Goal: Task Accomplishment & Management: Use online tool/utility

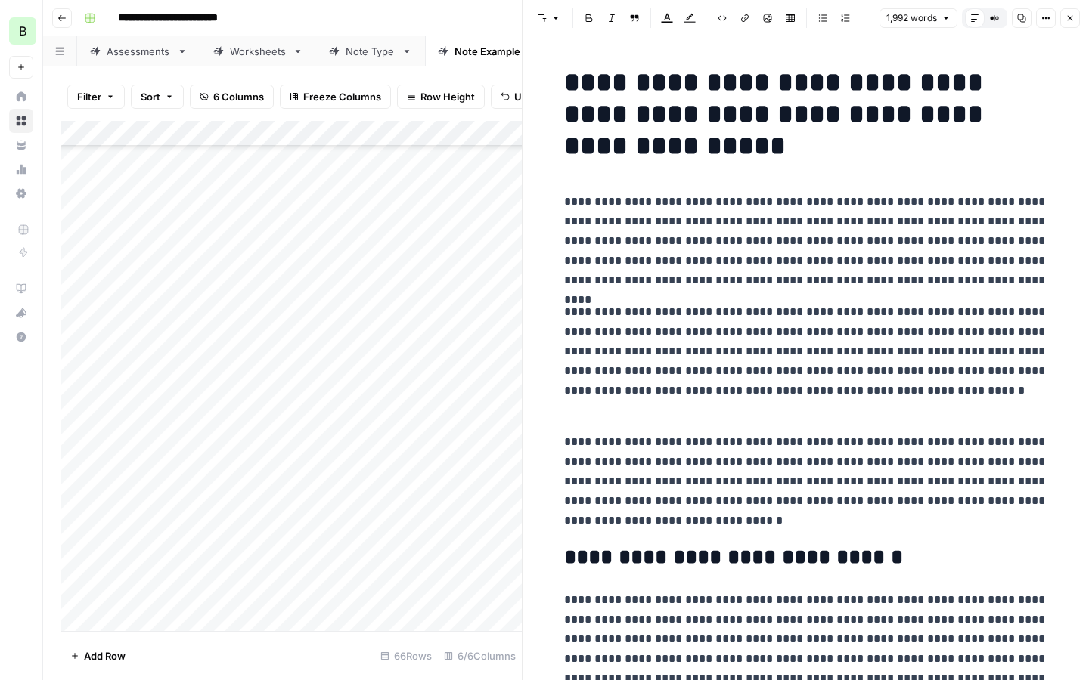
click at [1071, 18] on icon "button" at bounding box center [1069, 18] width 9 height 9
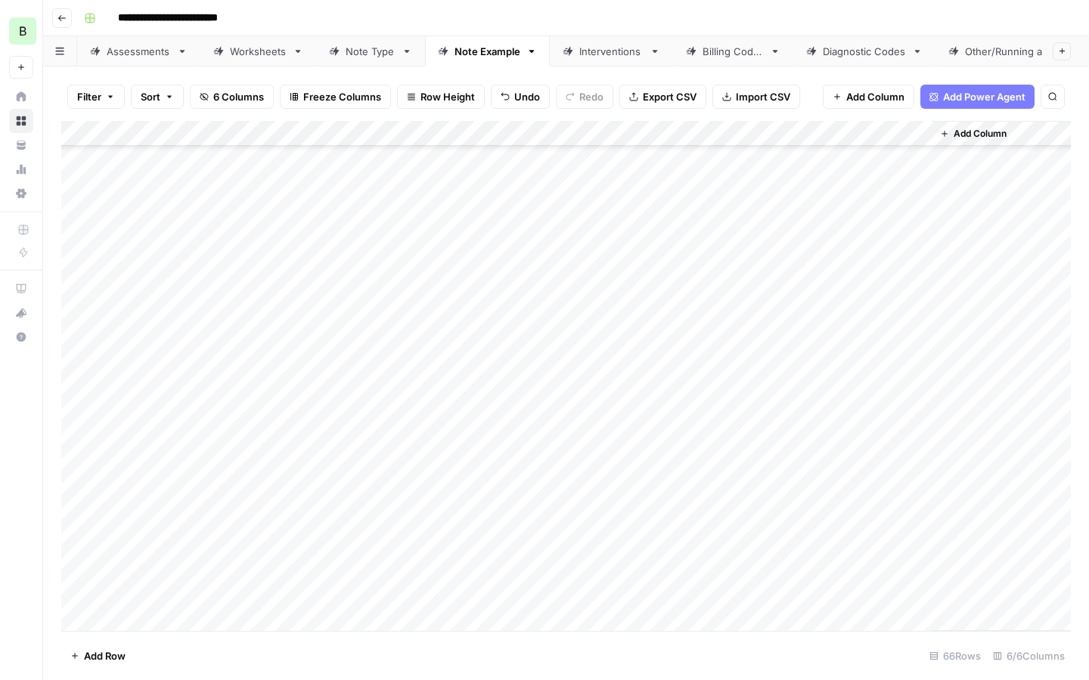
click at [69, 662] on button "Add Row" at bounding box center [97, 656] width 73 height 24
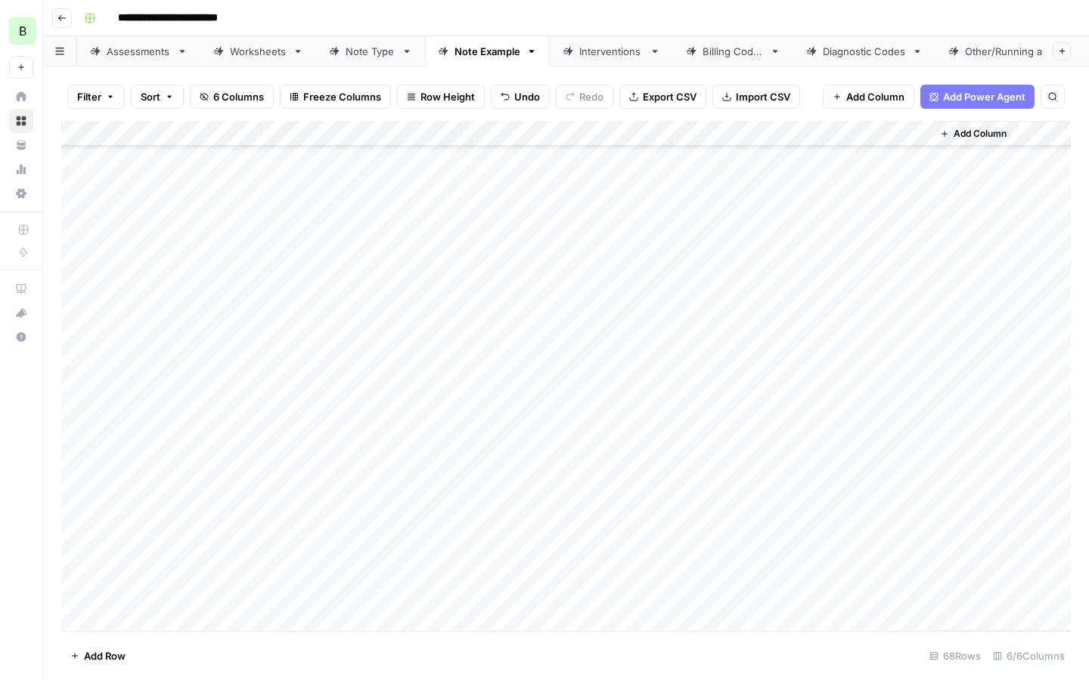
click at [70, 658] on button "Add Row" at bounding box center [97, 656] width 73 height 24
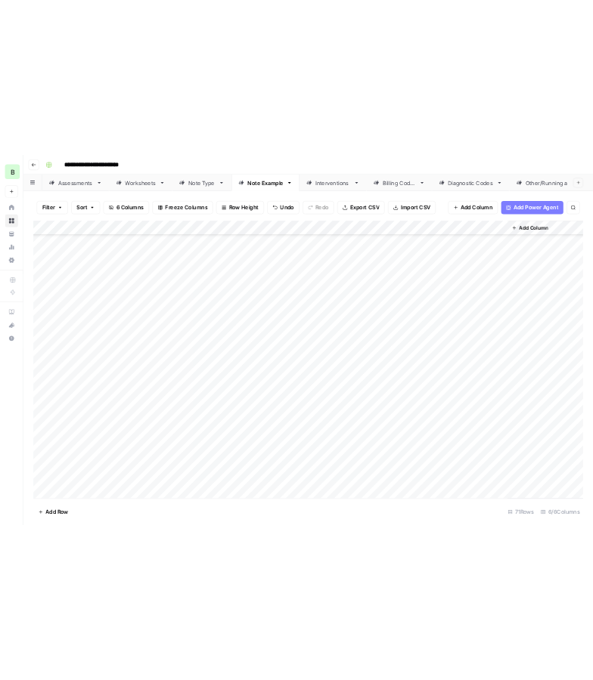
scroll to position [1340, 0]
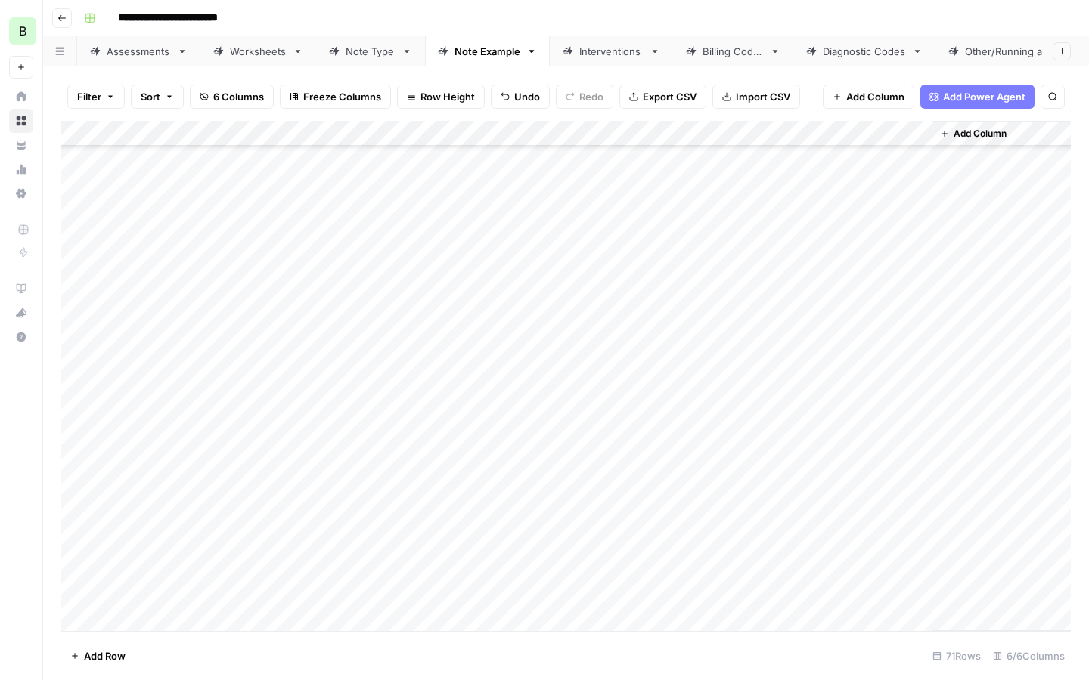
drag, startPoint x: 159, startPoint y: 431, endPoint x: 148, endPoint y: 556, distance: 125.2
click at [148, 556] on div "Add Column" at bounding box center [565, 376] width 1009 height 510
click at [379, 497] on div "Add Column" at bounding box center [565, 376] width 1009 height 510
drag, startPoint x: 539, startPoint y: 440, endPoint x: 532, endPoint y: 547, distance: 106.8
click at [532, 547] on div "Add Column" at bounding box center [565, 376] width 1009 height 510
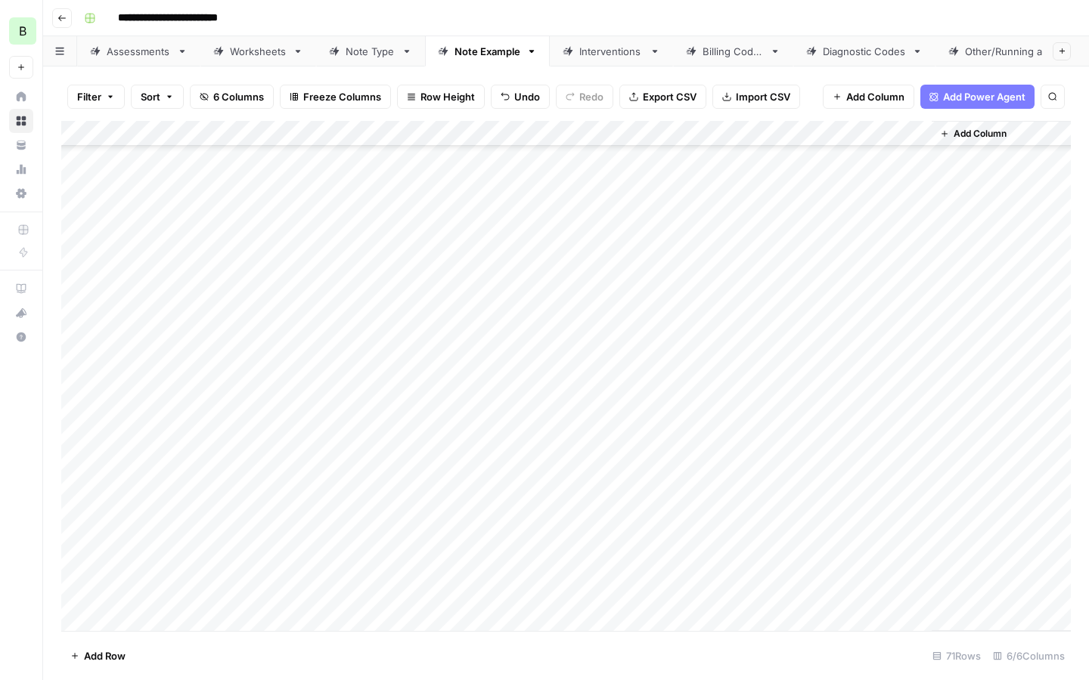
click at [339, 456] on div "Add Column" at bounding box center [565, 376] width 1009 height 510
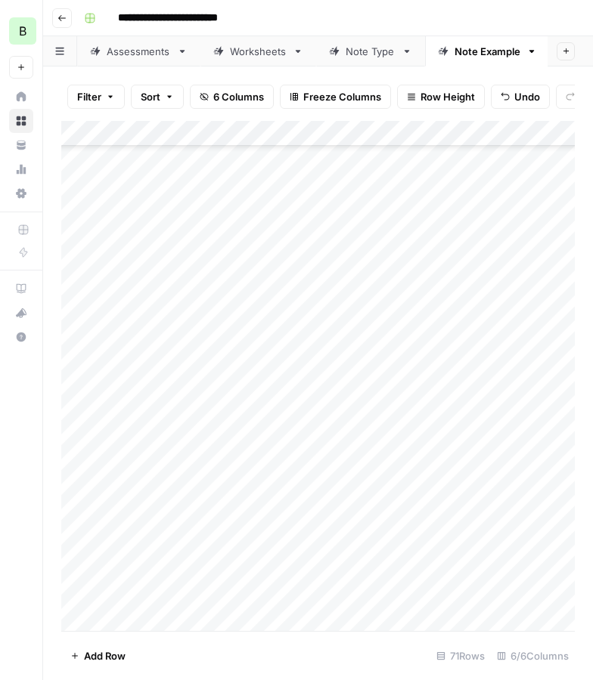
click at [215, 436] on div "Add Column" at bounding box center [317, 376] width 513 height 510
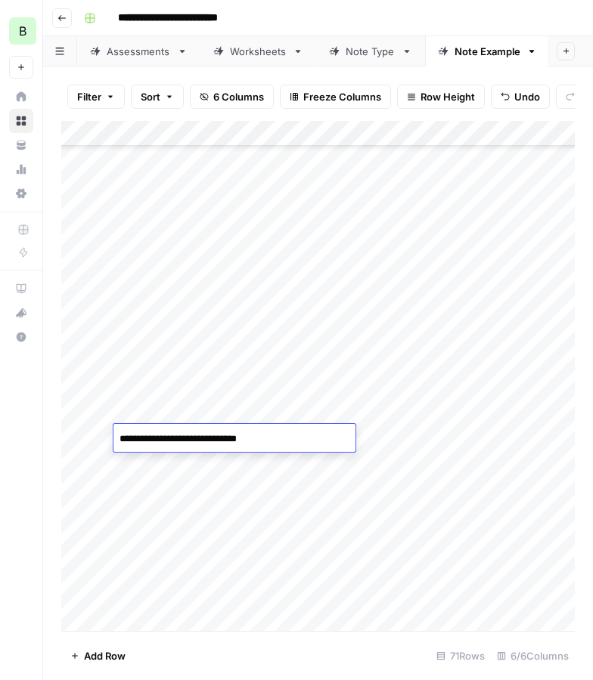
click at [215, 436] on textarea "**********" at bounding box center [234, 439] width 242 height 21
click at [541, 436] on div "Add Column" at bounding box center [317, 376] width 513 height 510
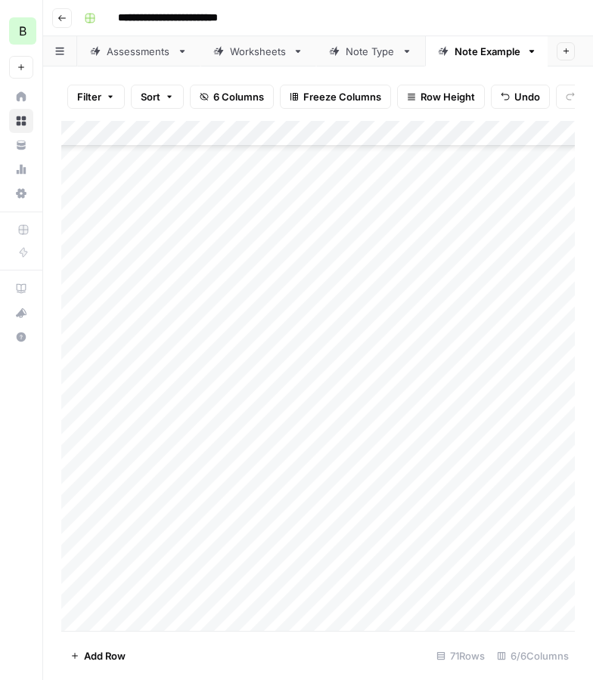
click at [541, 436] on div "Add Column" at bounding box center [317, 376] width 513 height 510
click at [275, 437] on div "Add Column" at bounding box center [317, 376] width 513 height 510
click at [455, 437] on div "Add Column" at bounding box center [317, 376] width 513 height 510
click at [455, 437] on textarea at bounding box center [464, 439] width 242 height 21
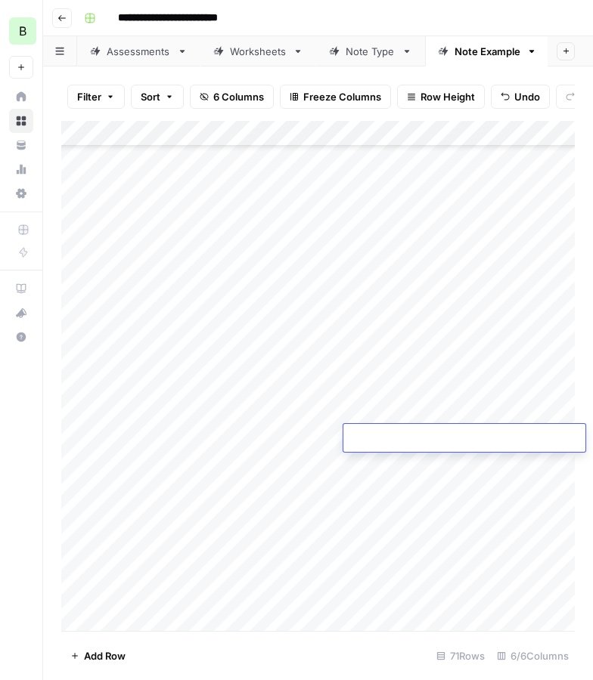
type textarea "**********"
click at [264, 472] on div "Add Column" at bounding box center [317, 376] width 513 height 510
click at [302, 525] on div "Add Column" at bounding box center [317, 376] width 513 height 510
click at [266, 440] on div "Add Column" at bounding box center [317, 376] width 513 height 510
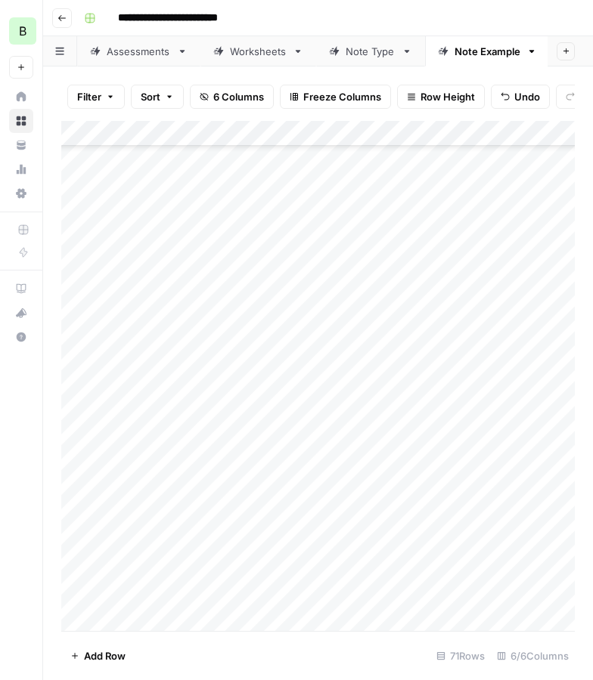
click at [229, 435] on div "Add Column" at bounding box center [317, 376] width 513 height 510
click at [293, 489] on div "Add Column" at bounding box center [317, 376] width 513 height 510
click at [200, 457] on div "Add Column" at bounding box center [317, 376] width 513 height 510
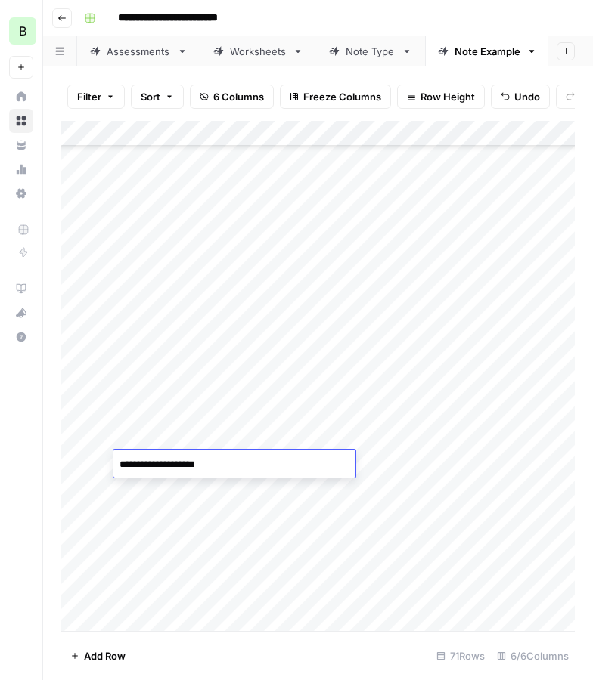
click at [197, 445] on div "Add Column" at bounding box center [317, 376] width 513 height 510
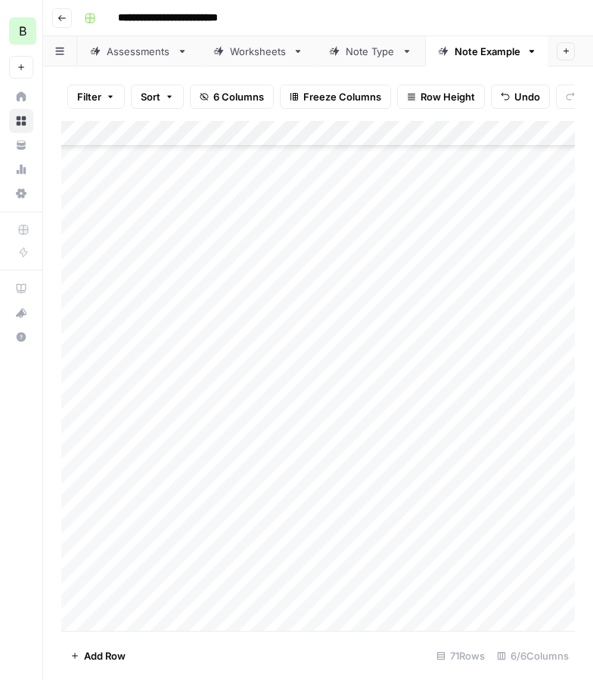
click at [197, 445] on div "Add Column" at bounding box center [317, 376] width 513 height 510
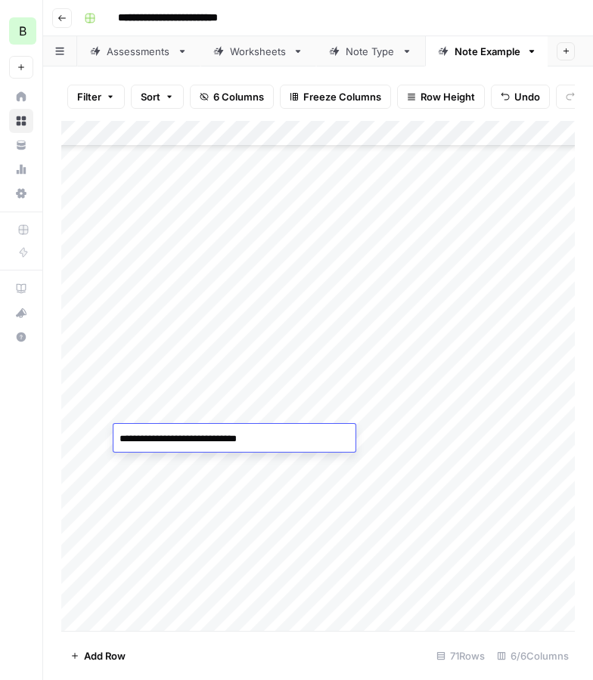
click at [191, 467] on div "Add Column" at bounding box center [317, 376] width 513 height 510
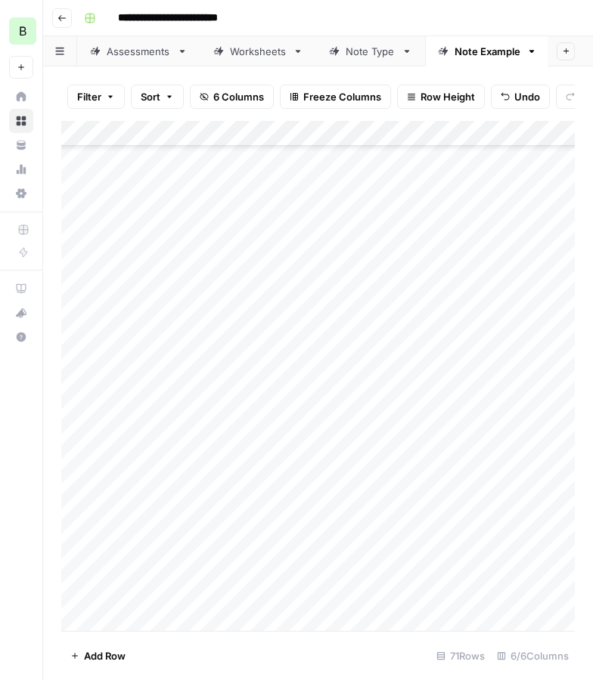
click at [191, 467] on div "Add Column" at bounding box center [317, 376] width 513 height 510
click at [333, 502] on div "Add Column" at bounding box center [317, 376] width 513 height 510
click at [192, 461] on div "Add Column" at bounding box center [317, 376] width 513 height 510
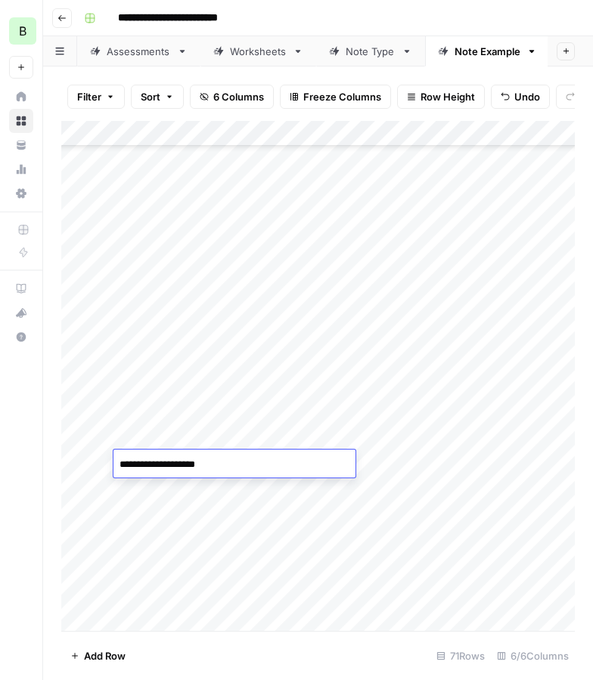
click at [279, 500] on div "Add Column" at bounding box center [317, 376] width 513 height 510
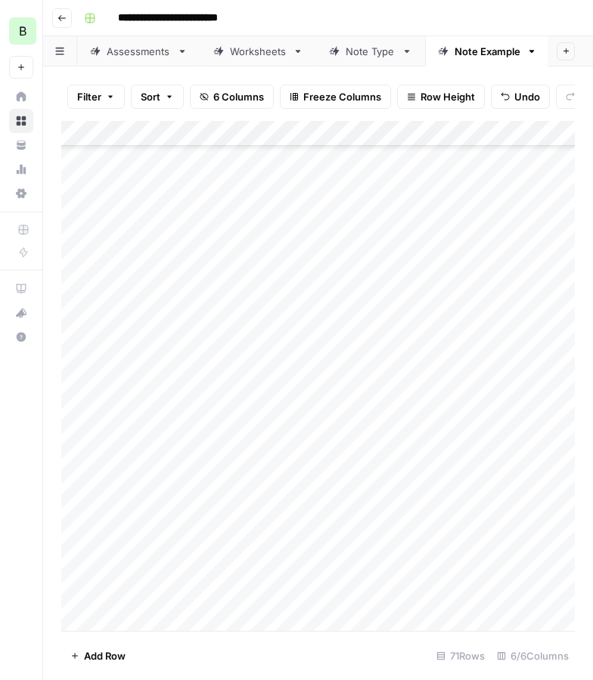
click at [216, 490] on div "Add Column" at bounding box center [317, 376] width 513 height 510
click at [307, 457] on div "Add Column" at bounding box center [317, 376] width 513 height 510
click at [283, 431] on div "Add Column" at bounding box center [317, 376] width 513 height 510
click at [283, 432] on div "Add Column" at bounding box center [317, 376] width 513 height 510
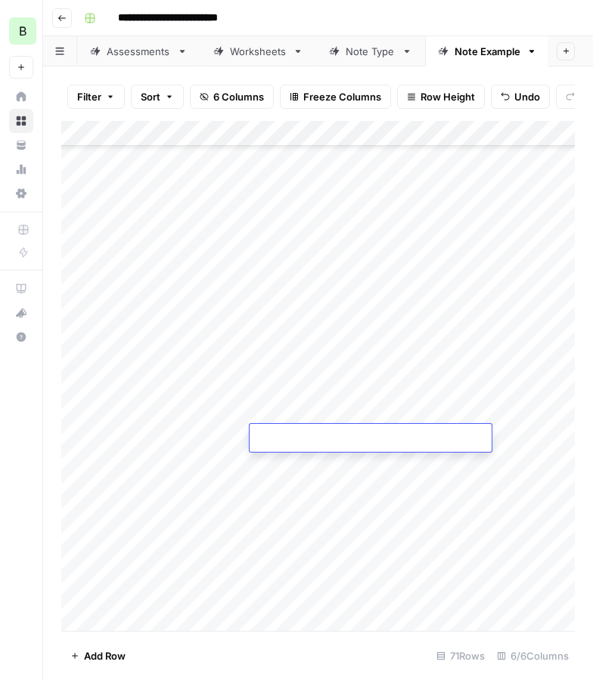
type textarea "**********"
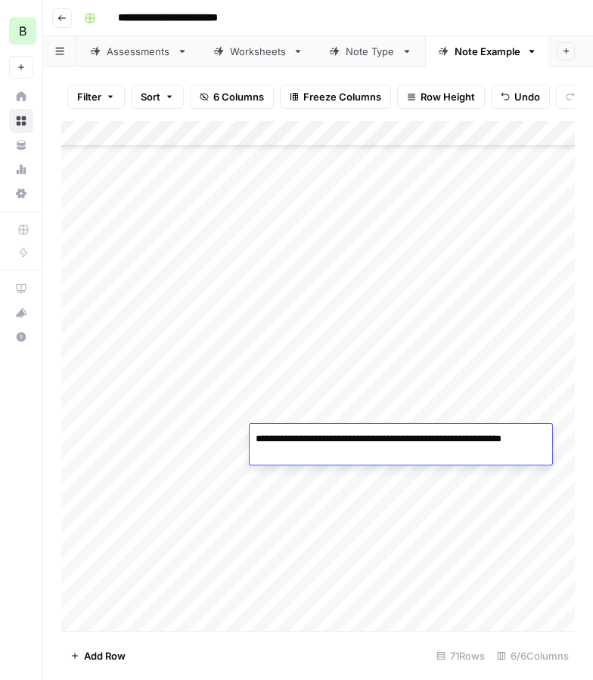
click at [255, 436] on textarea "**********" at bounding box center [400, 447] width 302 height 36
click at [386, 477] on div "Add Column" at bounding box center [317, 376] width 513 height 510
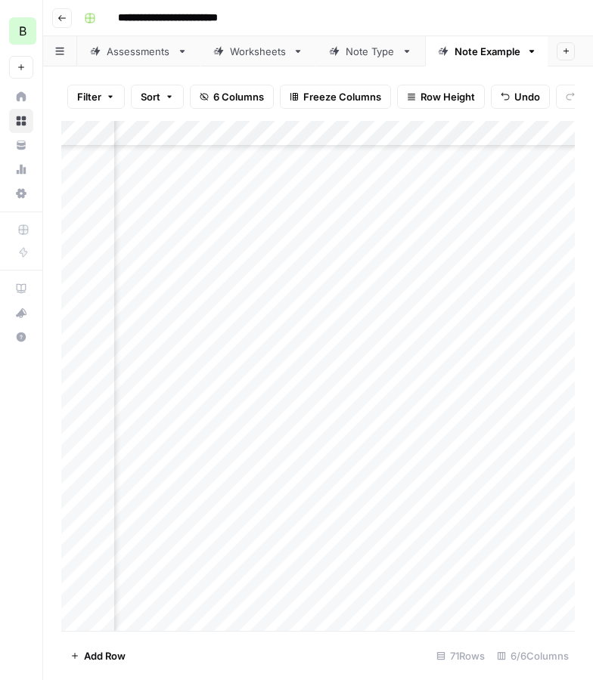
scroll to position [1340, 209]
click at [471, 435] on div "Add Column" at bounding box center [317, 376] width 513 height 510
click at [153, 465] on div "Add Column" at bounding box center [317, 376] width 513 height 510
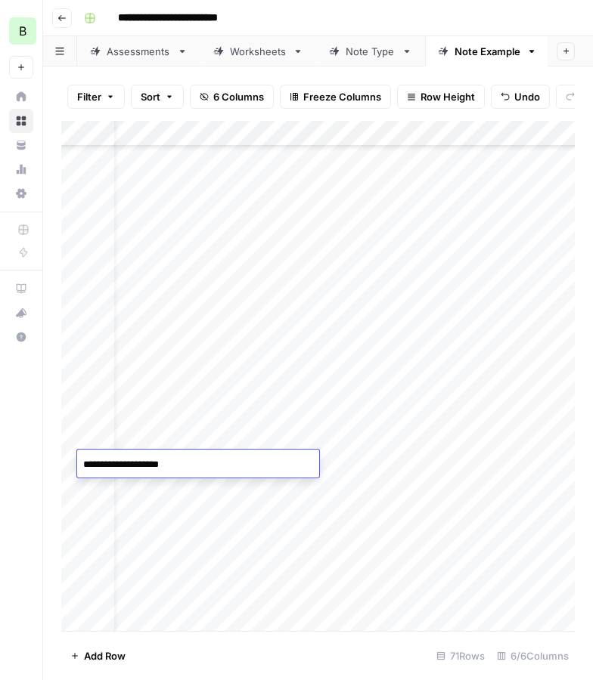
click at [520, 463] on div "Add Column" at bounding box center [317, 376] width 513 height 510
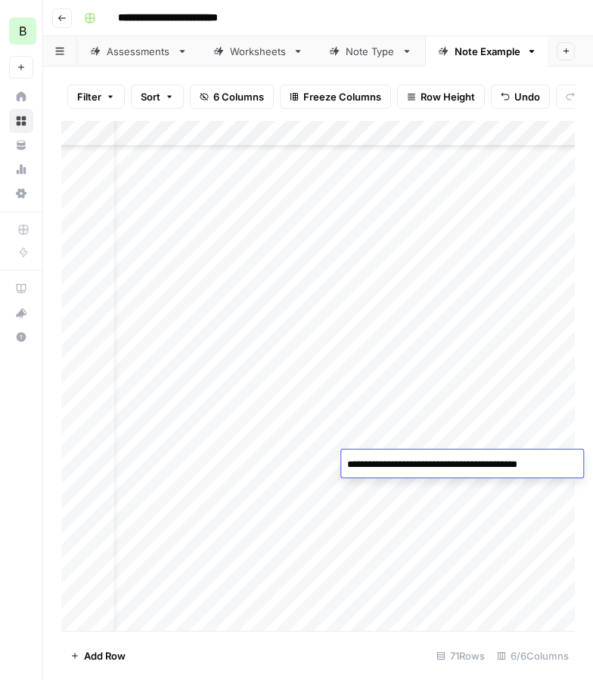
click at [520, 463] on textarea "**********" at bounding box center [462, 464] width 242 height 21
click at [249, 455] on div "Add Column" at bounding box center [317, 376] width 513 height 510
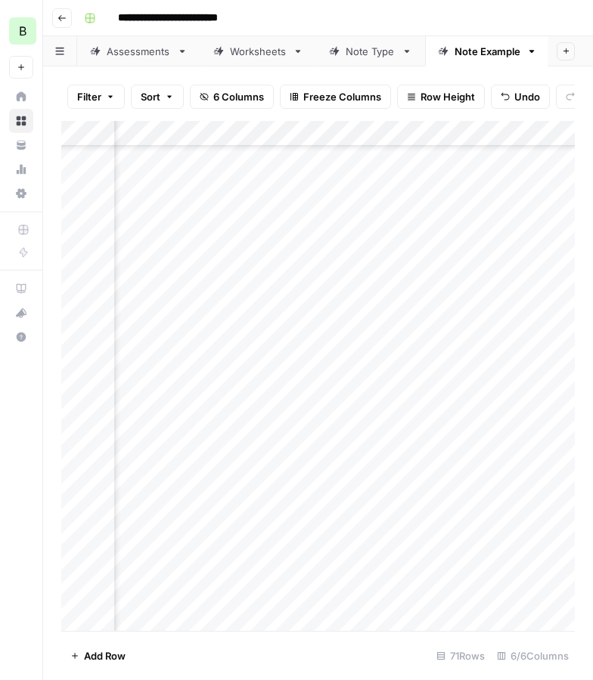
scroll to position [1340, 211]
click at [160, 462] on div "Add Column" at bounding box center [317, 376] width 513 height 510
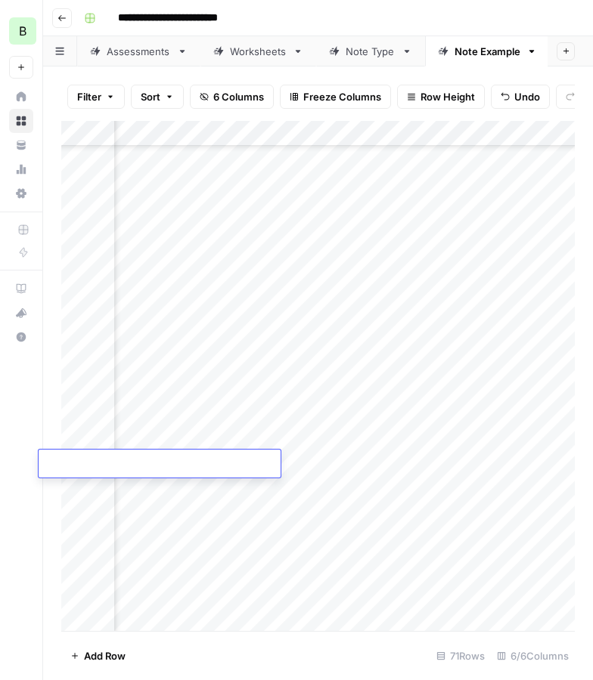
type textarea "**********"
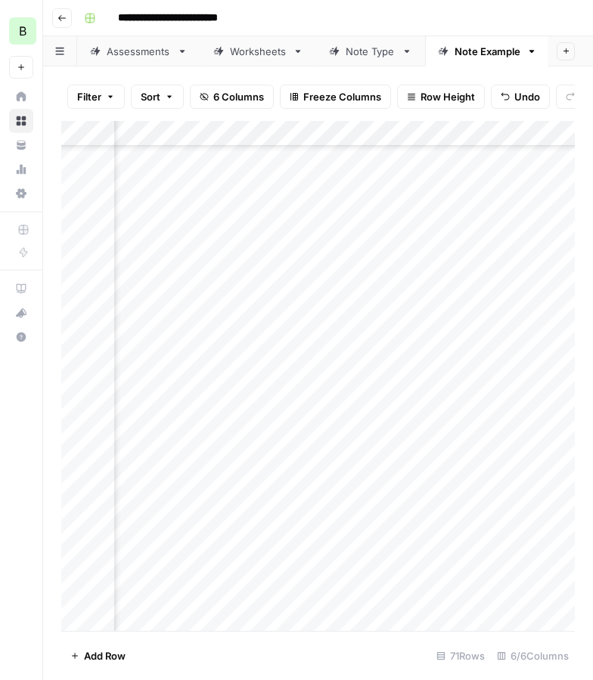
click at [274, 558] on div "Add Column" at bounding box center [317, 376] width 513 height 510
click at [374, 463] on div "Add Column" at bounding box center [317, 376] width 513 height 510
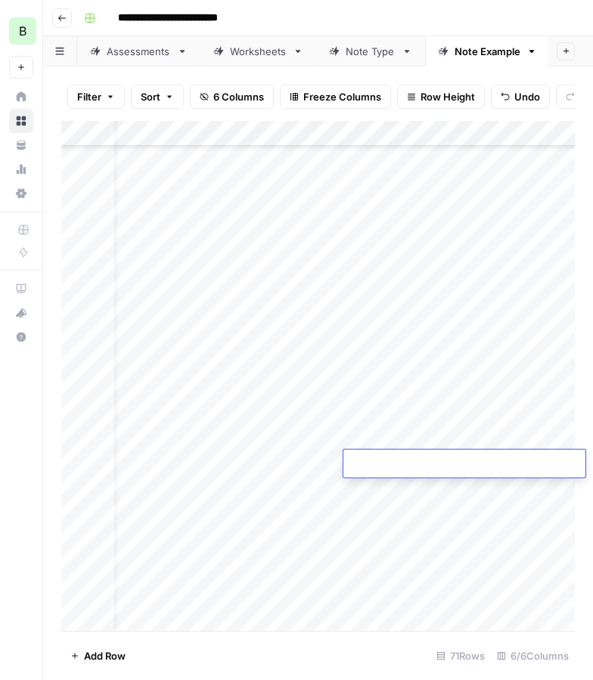
type textarea "**********"
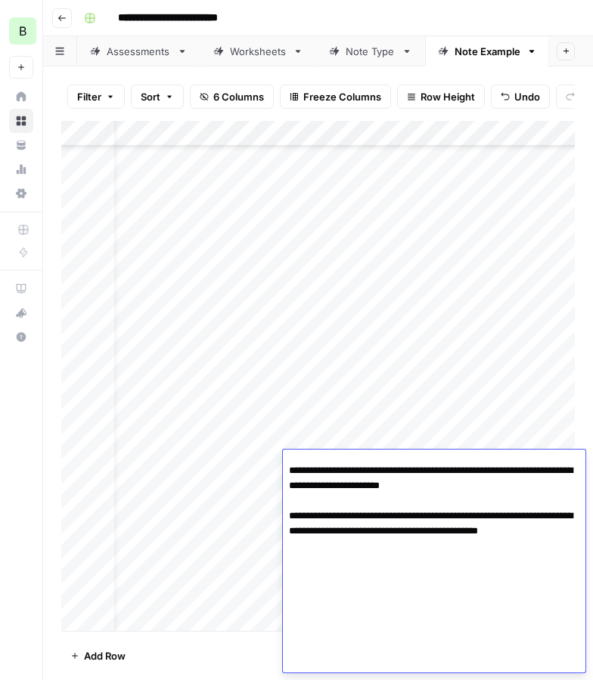
click at [271, 499] on div "Add Column" at bounding box center [317, 376] width 513 height 510
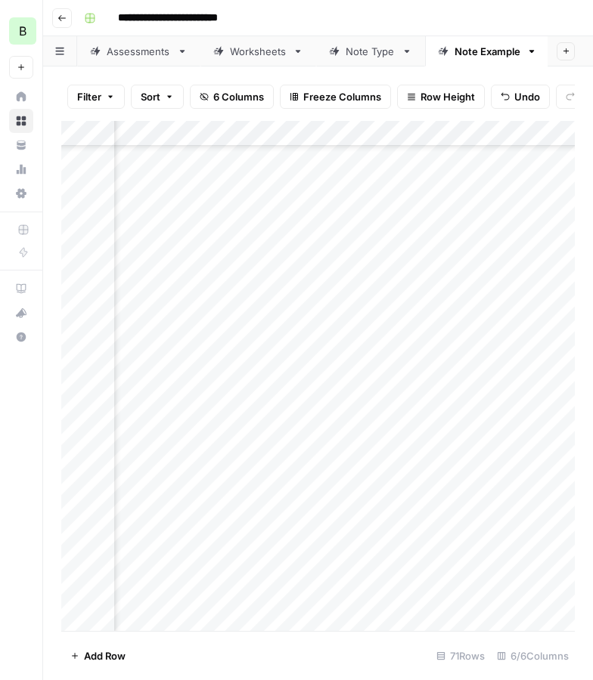
scroll to position [1340, 353]
click at [318, 463] on div "Add Column" at bounding box center [317, 376] width 513 height 510
click at [166, 485] on div "Add Column" at bounding box center [317, 376] width 513 height 510
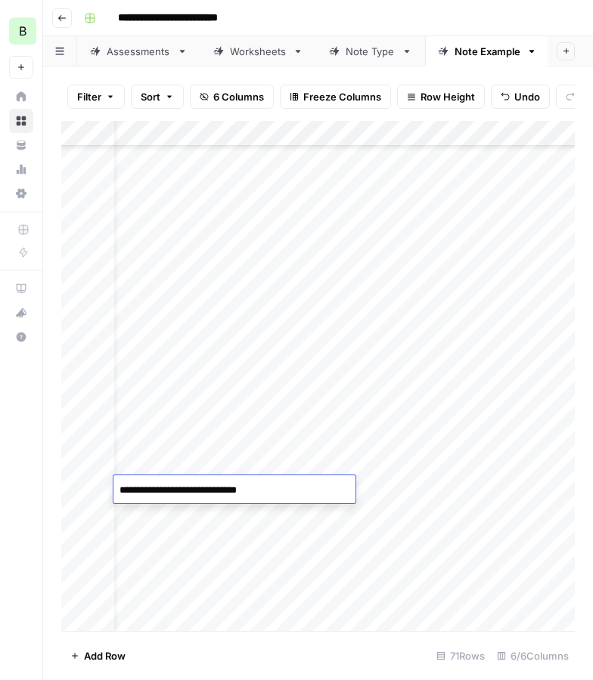
scroll to position [1340, 67]
click at [462, 486] on div "Add Column" at bounding box center [317, 376] width 513 height 510
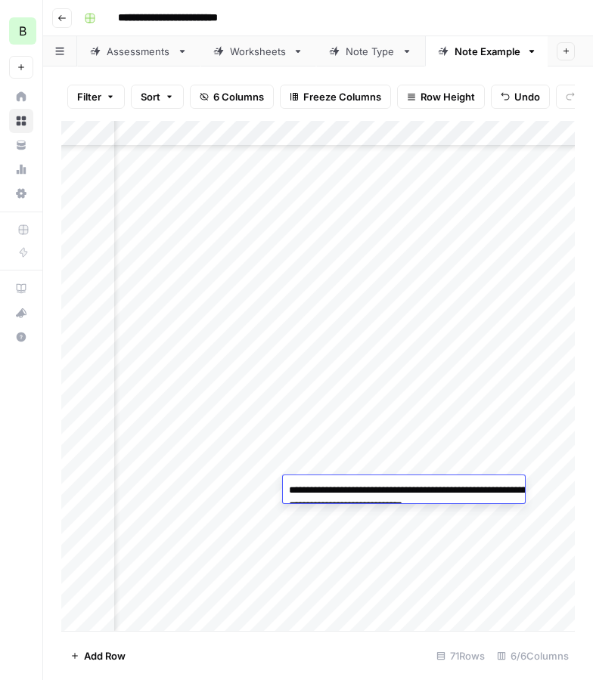
click at [462, 486] on textarea "**********" at bounding box center [434, 498] width 302 height 36
click at [249, 494] on div "Add Column" at bounding box center [317, 376] width 513 height 510
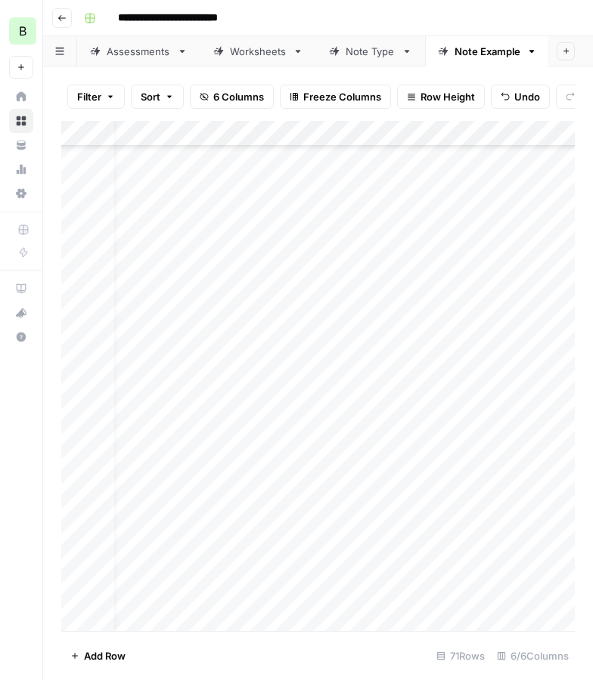
scroll to position [1340, 0]
click at [402, 519] on div "Add Column" at bounding box center [317, 376] width 513 height 510
click at [410, 488] on div "Add Column" at bounding box center [317, 376] width 513 height 510
click at [345, 488] on div "Add Column" at bounding box center [317, 376] width 513 height 510
click at [399, 489] on div "Add Column" at bounding box center [317, 376] width 513 height 510
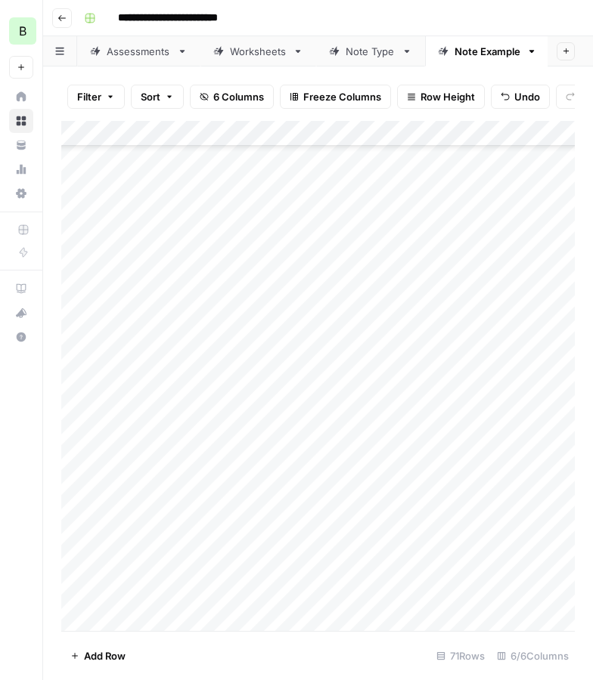
click at [399, 489] on div "Add Column" at bounding box center [317, 376] width 513 height 510
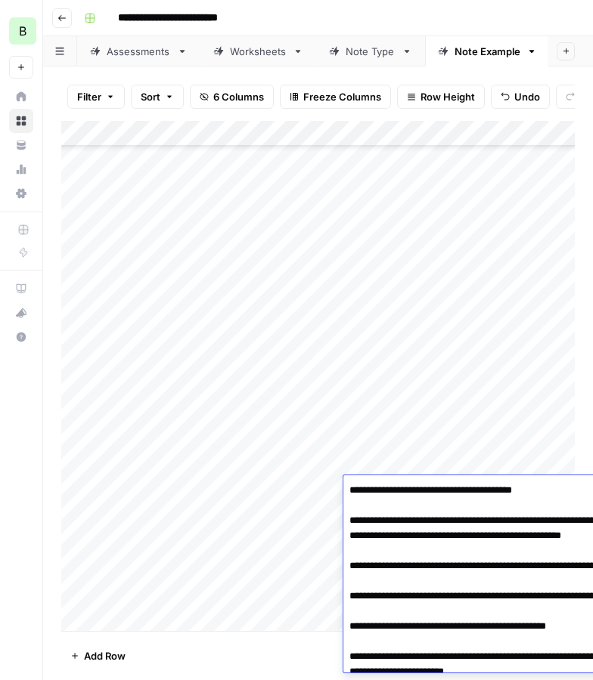
scroll to position [1229, 0]
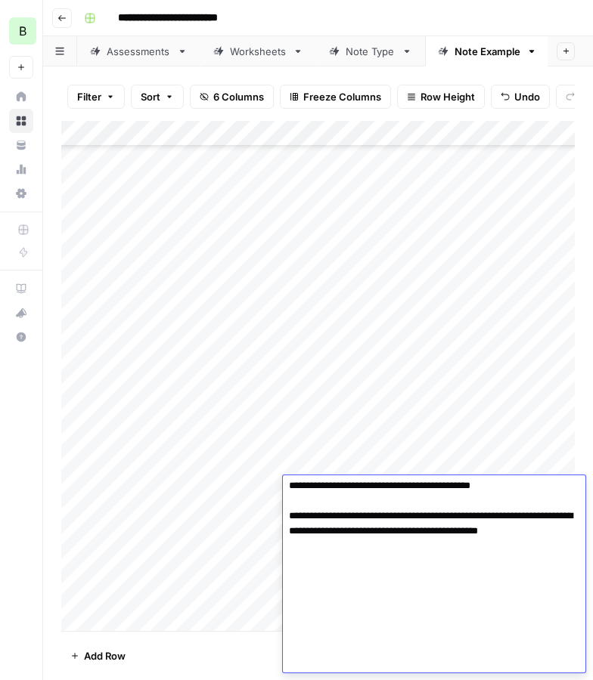
type textarea "**********"
click at [259, 487] on div "Add Column" at bounding box center [317, 376] width 513 height 510
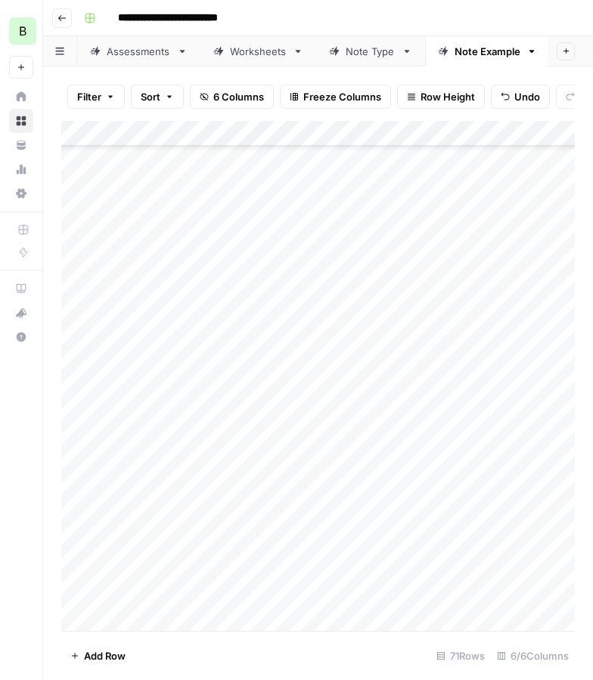
click at [259, 487] on div "Add Column" at bounding box center [317, 376] width 513 height 510
click at [455, 581] on div "Add Column" at bounding box center [317, 376] width 513 height 510
click at [287, 486] on div "Add Column" at bounding box center [317, 376] width 513 height 510
type textarea "**********"
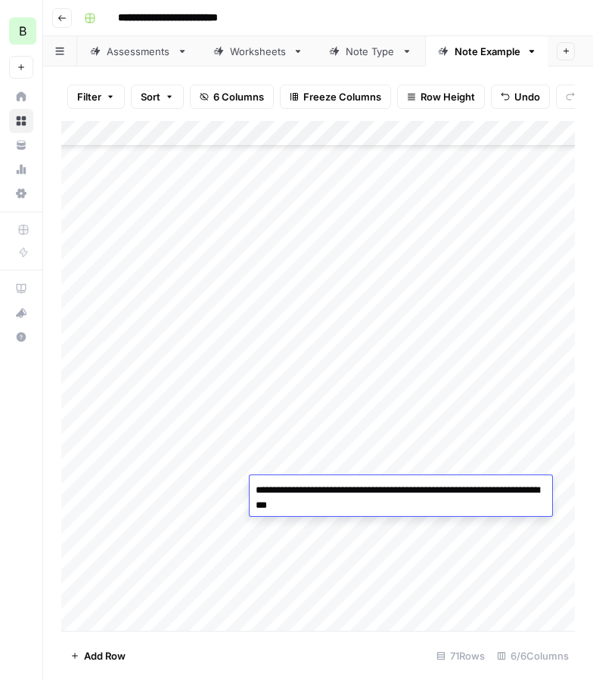
click at [386, 429] on div "Add Column" at bounding box center [317, 376] width 513 height 510
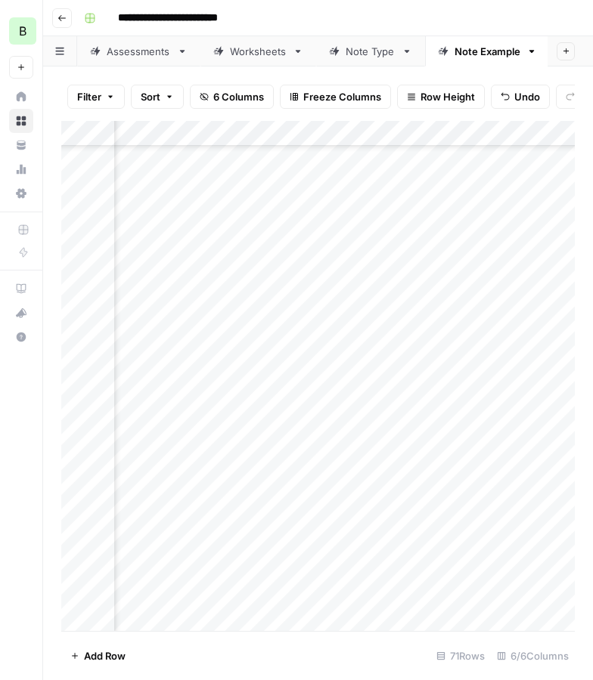
scroll to position [1340, 182]
click at [499, 486] on div "Add Column" at bounding box center [317, 376] width 513 height 510
click at [172, 519] on div "Add Column" at bounding box center [317, 376] width 513 height 510
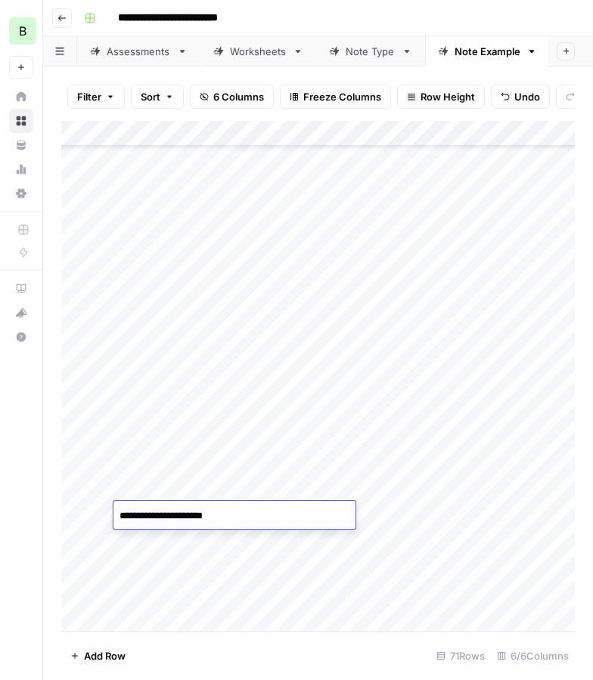
click at [172, 519] on textarea "**********" at bounding box center [234, 516] width 242 height 21
click at [547, 517] on div "Add Column" at bounding box center [317, 376] width 513 height 510
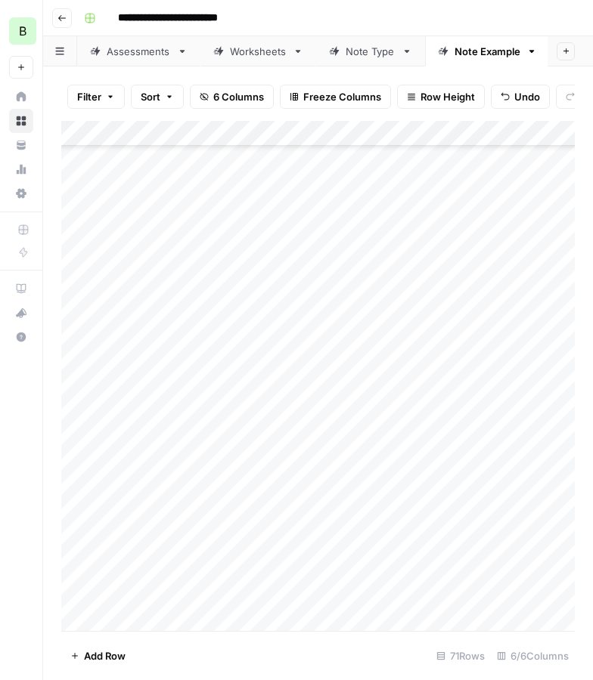
click at [546, 516] on div "Add Column" at bounding box center [317, 376] width 513 height 510
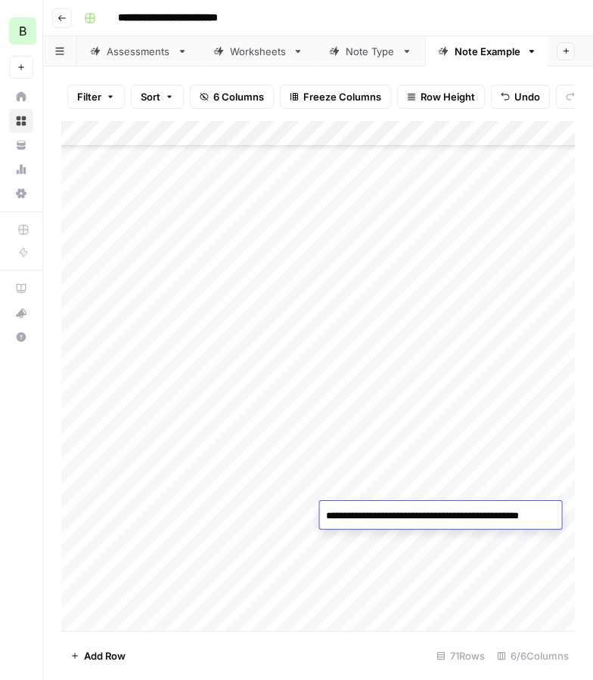
click at [546, 516] on textarea "**********" at bounding box center [452, 516] width 265 height 21
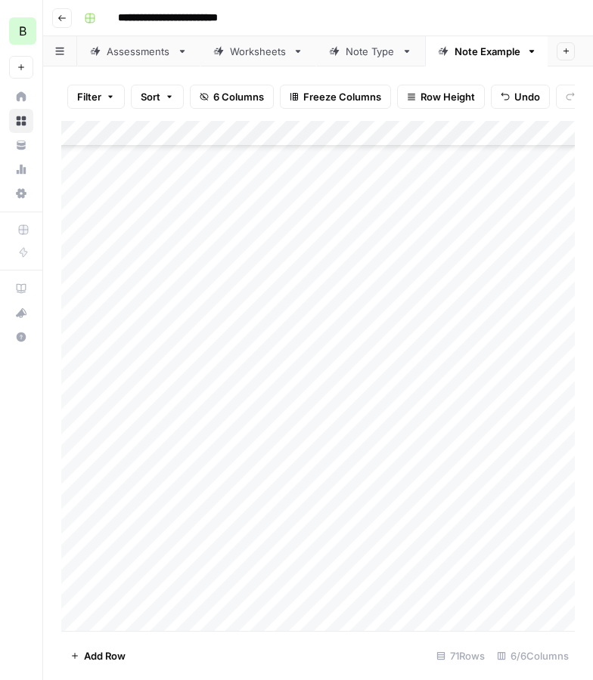
click at [270, 521] on div "Add Column" at bounding box center [317, 376] width 513 height 510
click at [457, 521] on div "Add Column" at bounding box center [317, 376] width 513 height 510
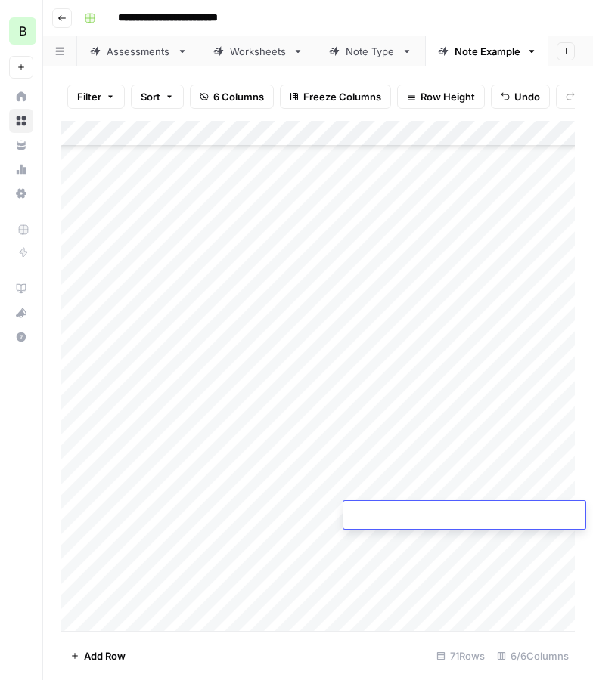
type textarea "**********"
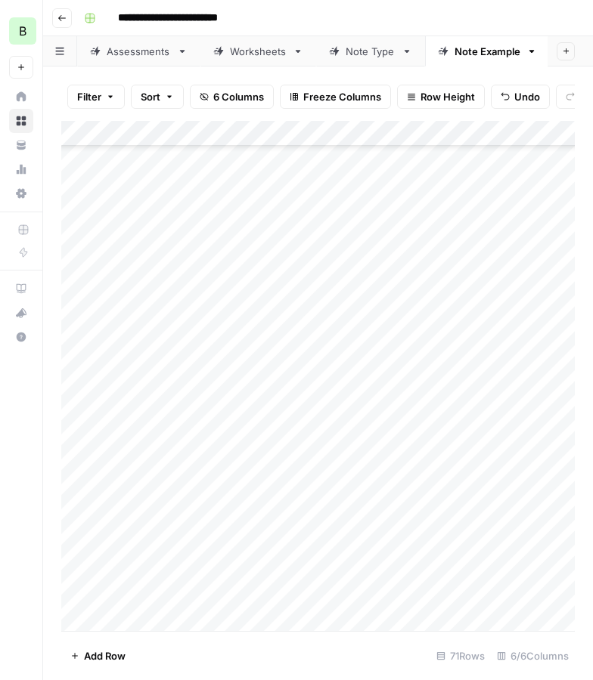
click at [240, 517] on div "Add Column" at bounding box center [317, 376] width 513 height 510
click at [332, 516] on div "Add Column" at bounding box center [317, 376] width 513 height 510
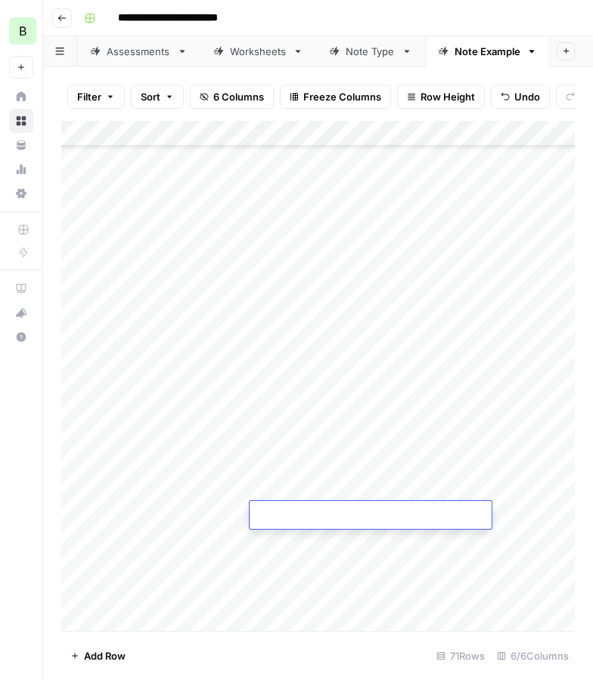
click at [332, 516] on textarea at bounding box center [370, 516] width 242 height 21
click at [364, 514] on textarea "**********" at bounding box center [394, 516] width 291 height 21
click at [364, 517] on textarea "**********" at bounding box center [394, 516] width 291 height 21
type textarea "**********"
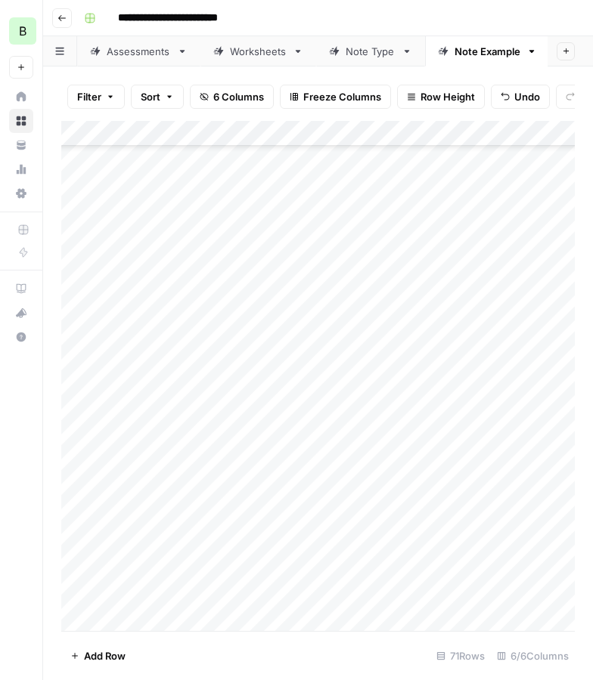
click at [376, 564] on div "Add Column" at bounding box center [317, 376] width 513 height 510
click at [509, 513] on div "Add Column" at bounding box center [317, 376] width 513 height 510
click at [188, 537] on div "Add Column" at bounding box center [317, 376] width 513 height 510
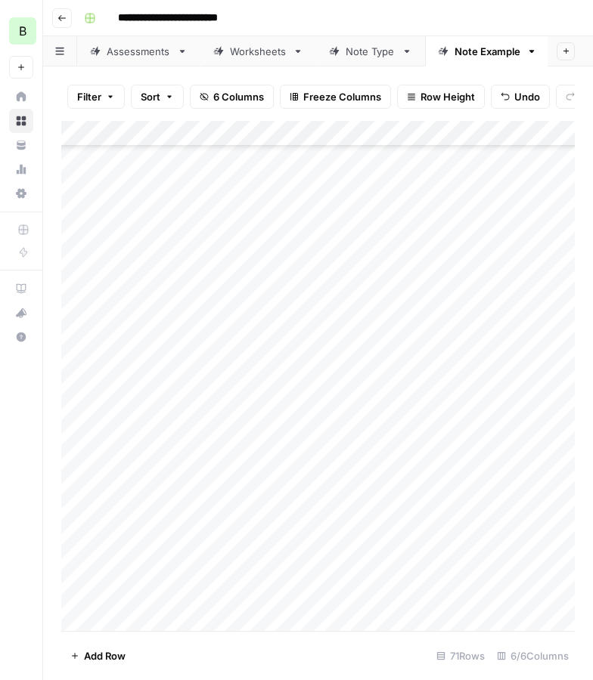
click at [188, 537] on div "Add Column" at bounding box center [317, 376] width 513 height 510
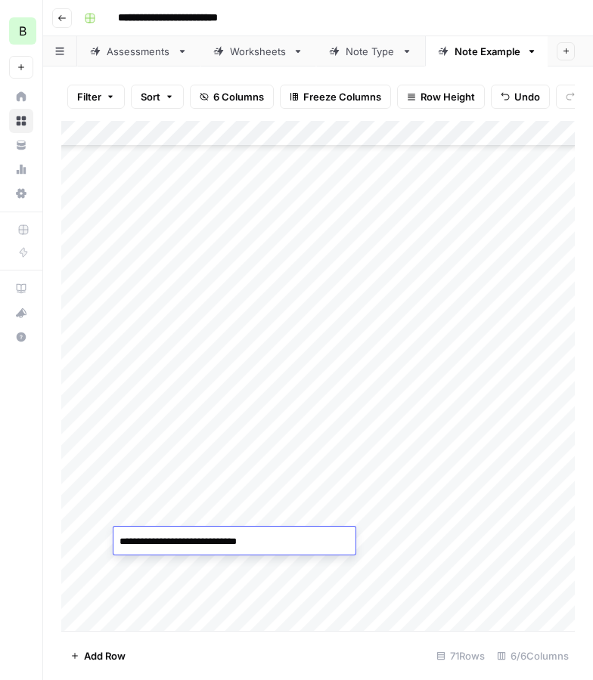
click at [541, 539] on div "Add Column" at bounding box center [317, 376] width 513 height 510
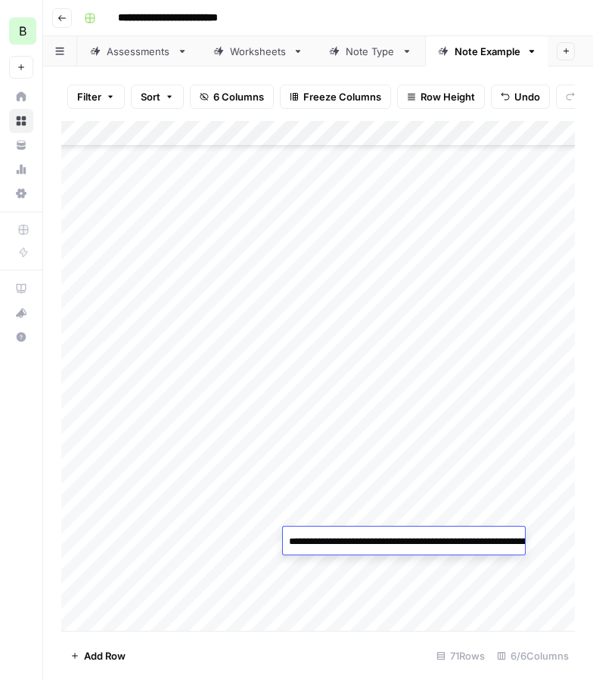
click at [271, 550] on div "Add Column" at bounding box center [317, 376] width 513 height 510
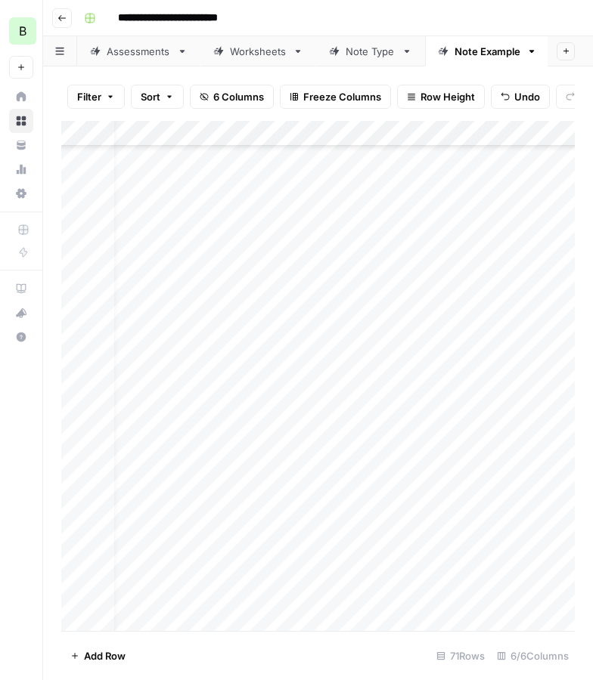
scroll to position [1340, 27]
click at [444, 538] on div "Add Column" at bounding box center [317, 376] width 513 height 510
click at [197, 547] on div "Add Column" at bounding box center [317, 376] width 513 height 510
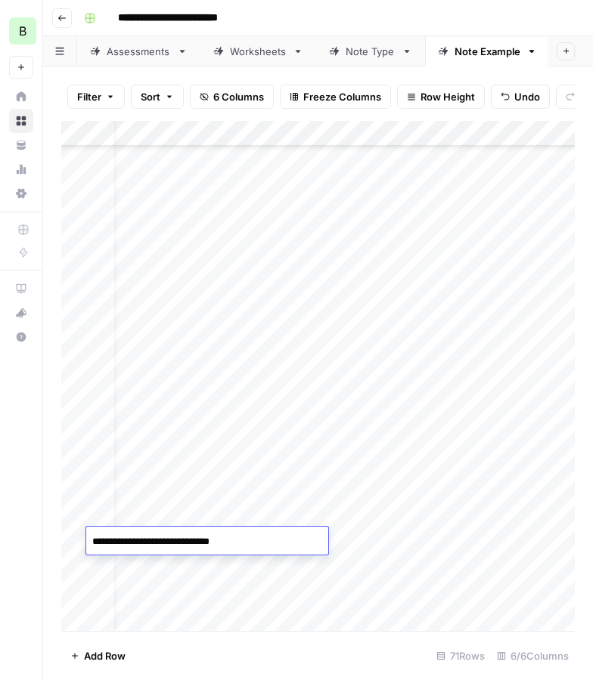
click at [345, 537] on div "Add Column" at bounding box center [317, 376] width 513 height 510
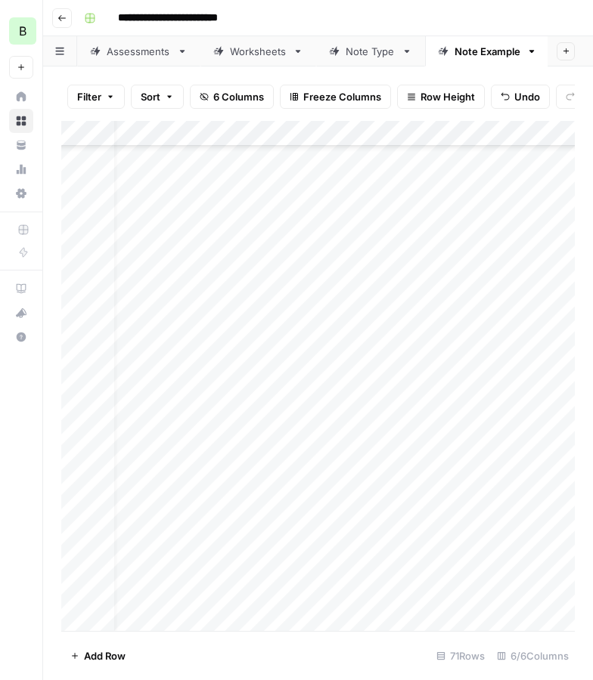
click at [345, 537] on div "Add Column" at bounding box center [317, 376] width 513 height 510
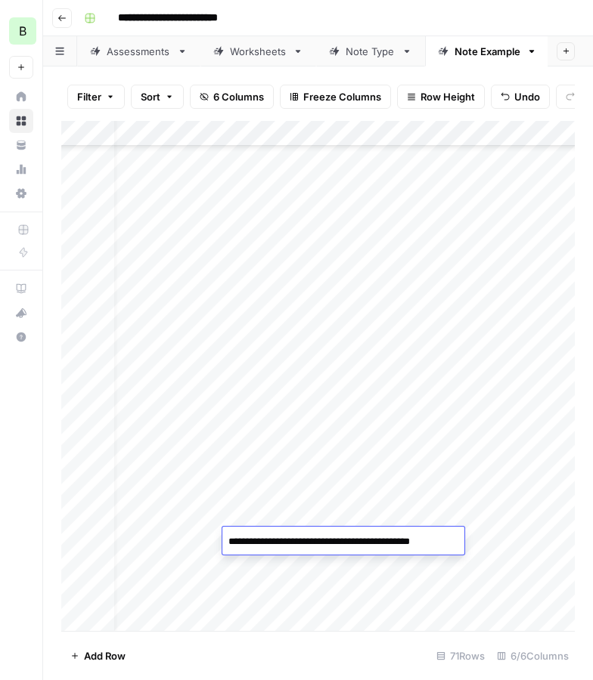
click at [380, 547] on textarea "**********" at bounding box center [343, 541] width 242 height 21
type textarea "**********"
click at [519, 587] on div "Add Column" at bounding box center [317, 376] width 513 height 510
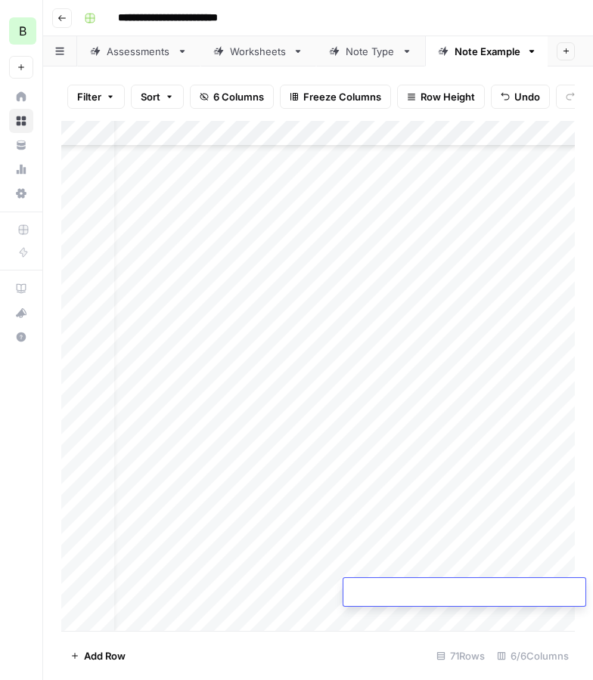
click at [423, 537] on div "Add Column" at bounding box center [317, 376] width 513 height 510
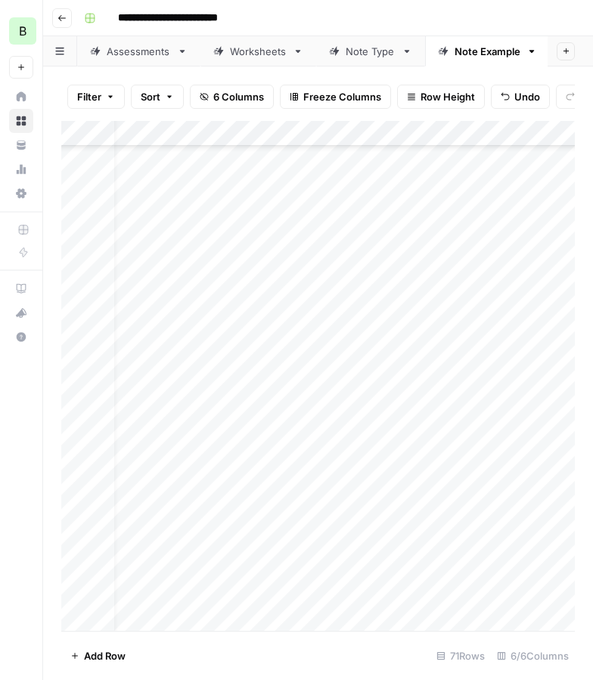
click at [423, 536] on div "Add Column" at bounding box center [317, 376] width 513 height 510
type textarea "**********"
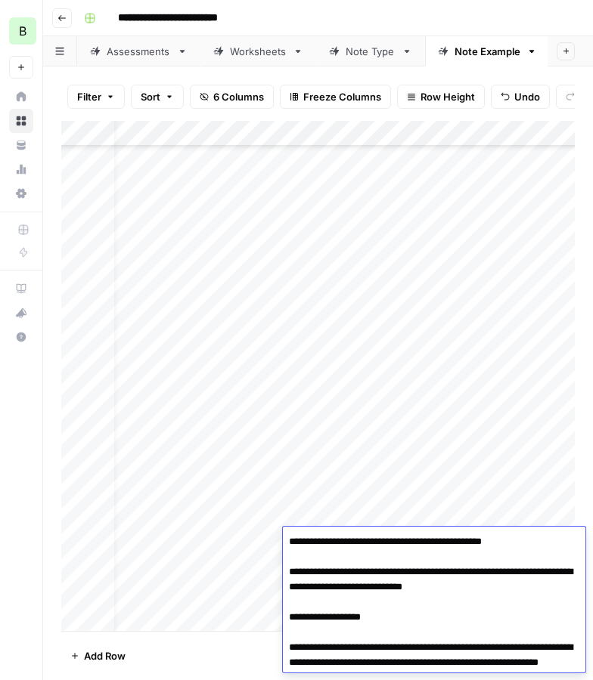
scroll to position [2067, 0]
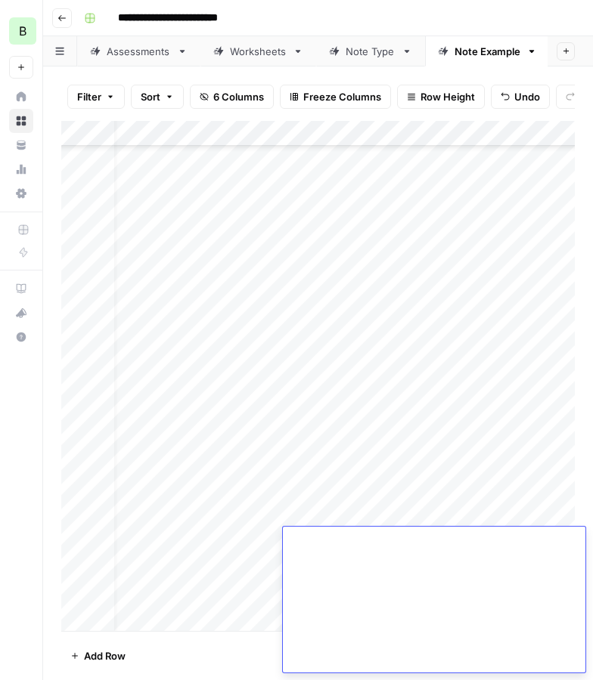
click at [414, 474] on div "Add Column" at bounding box center [317, 376] width 513 height 510
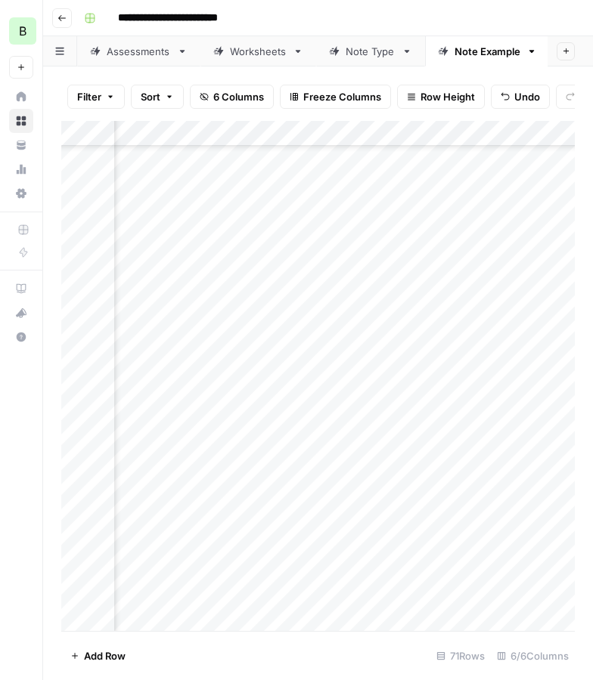
scroll to position [1340, 195]
click at [477, 541] on div "Add Column" at bounding box center [317, 376] width 513 height 510
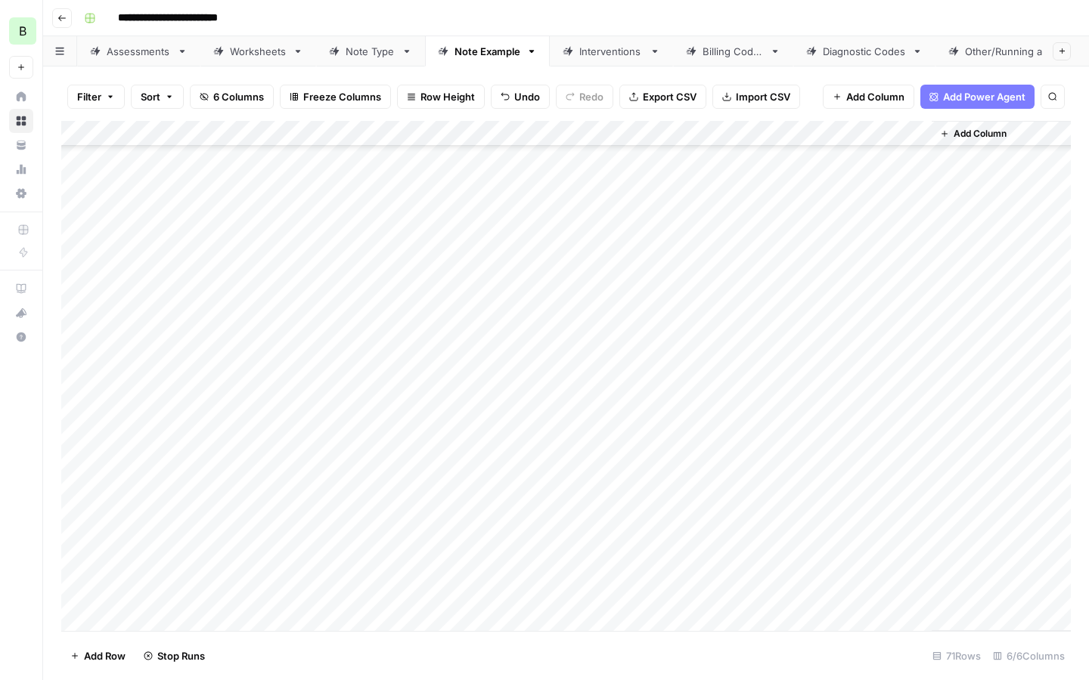
scroll to position [1340, 0]
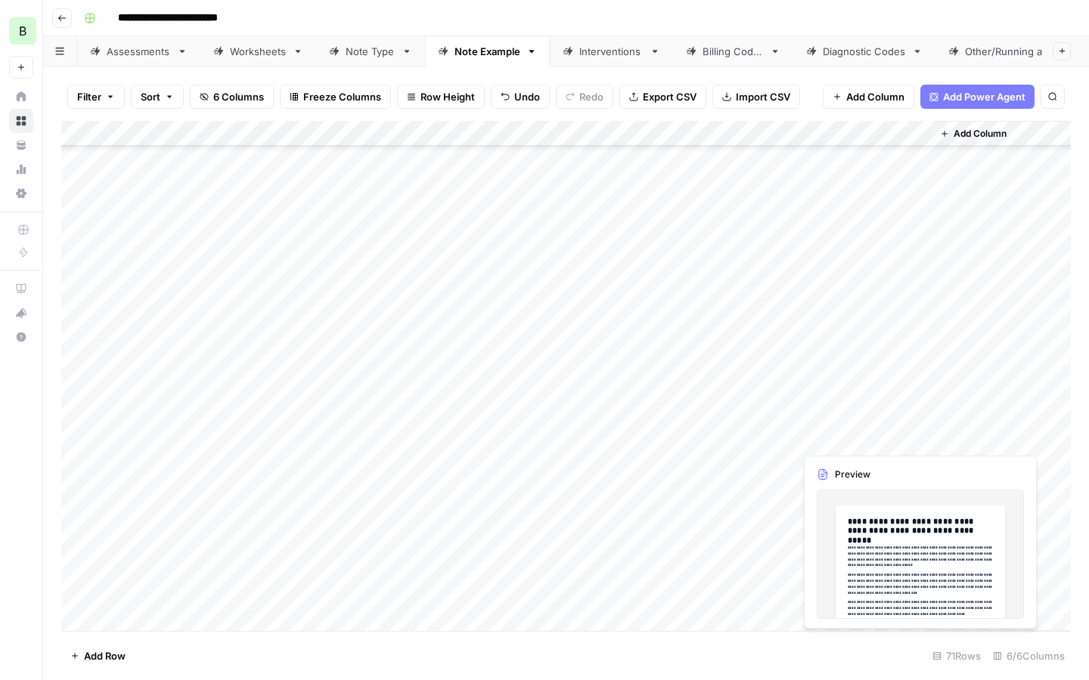
click at [835, 442] on div "Add Column" at bounding box center [565, 376] width 1009 height 510
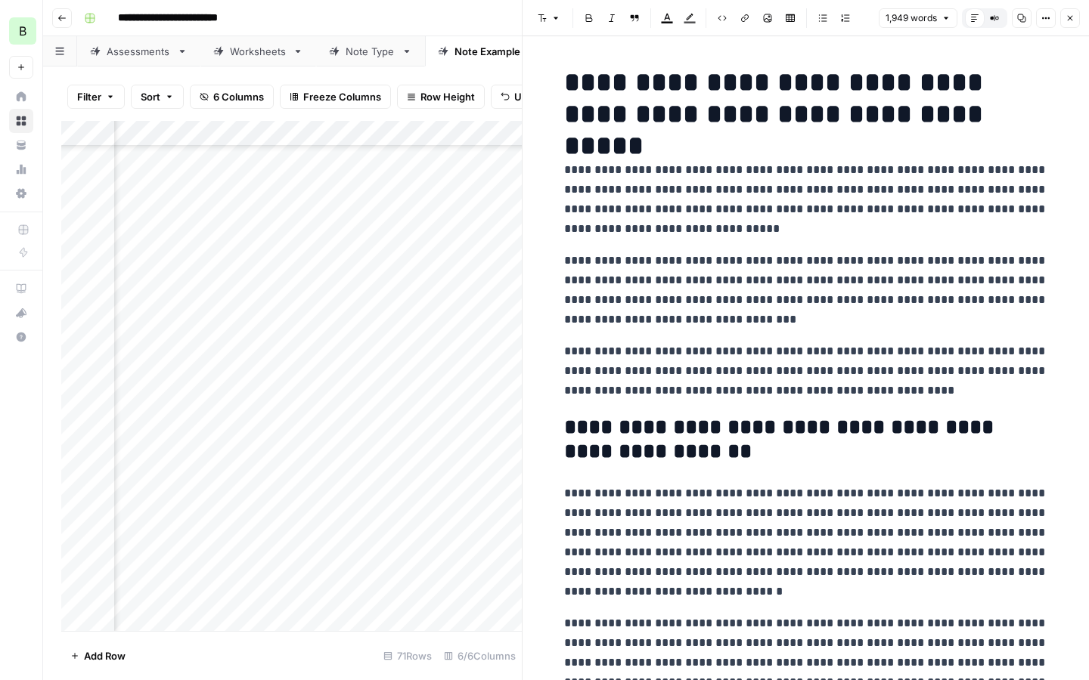
scroll to position [1340, 494]
click at [1016, 18] on span "Copy" at bounding box center [1016, 18] width 1 height 1
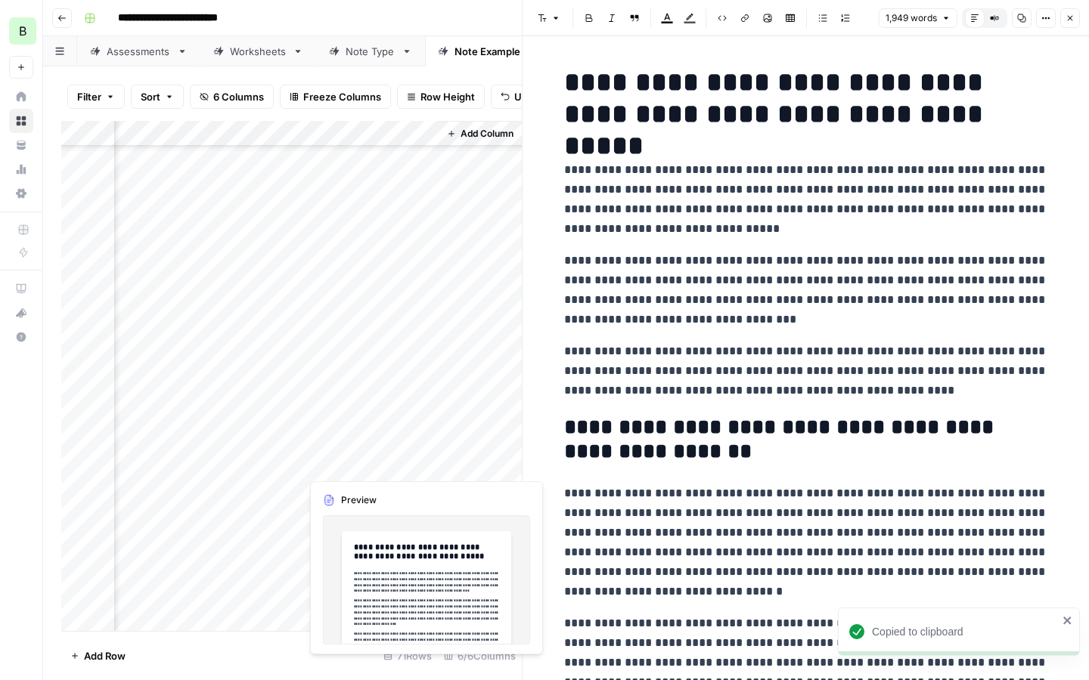
click at [330, 460] on div "Add Column" at bounding box center [291, 376] width 460 height 510
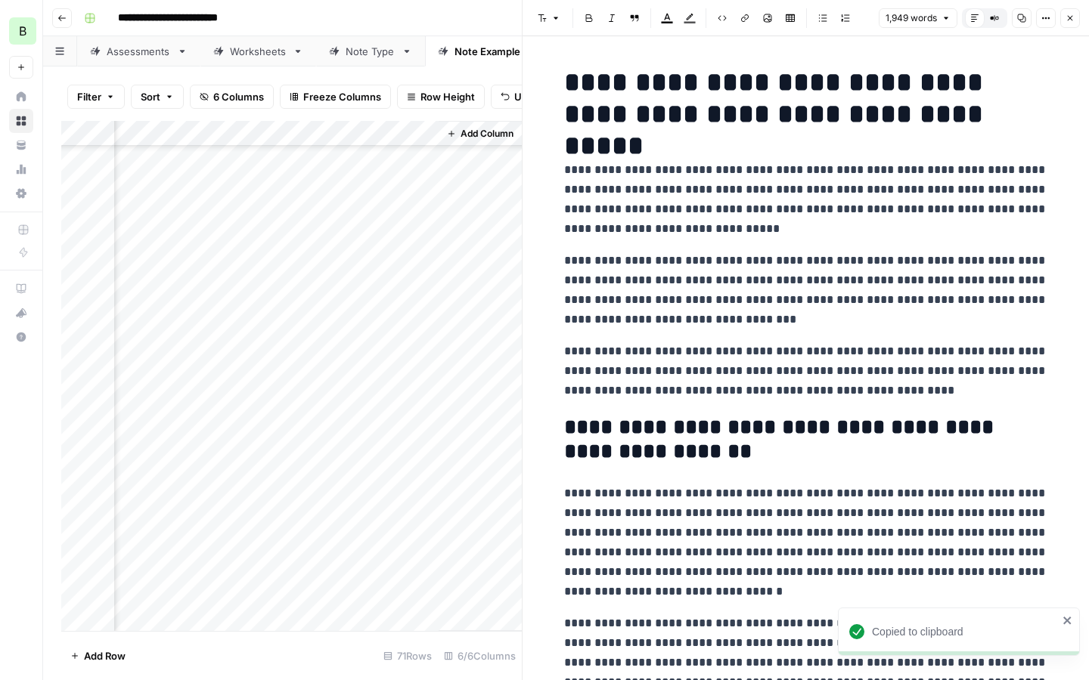
click at [330, 460] on div "Add Column" at bounding box center [291, 376] width 460 height 510
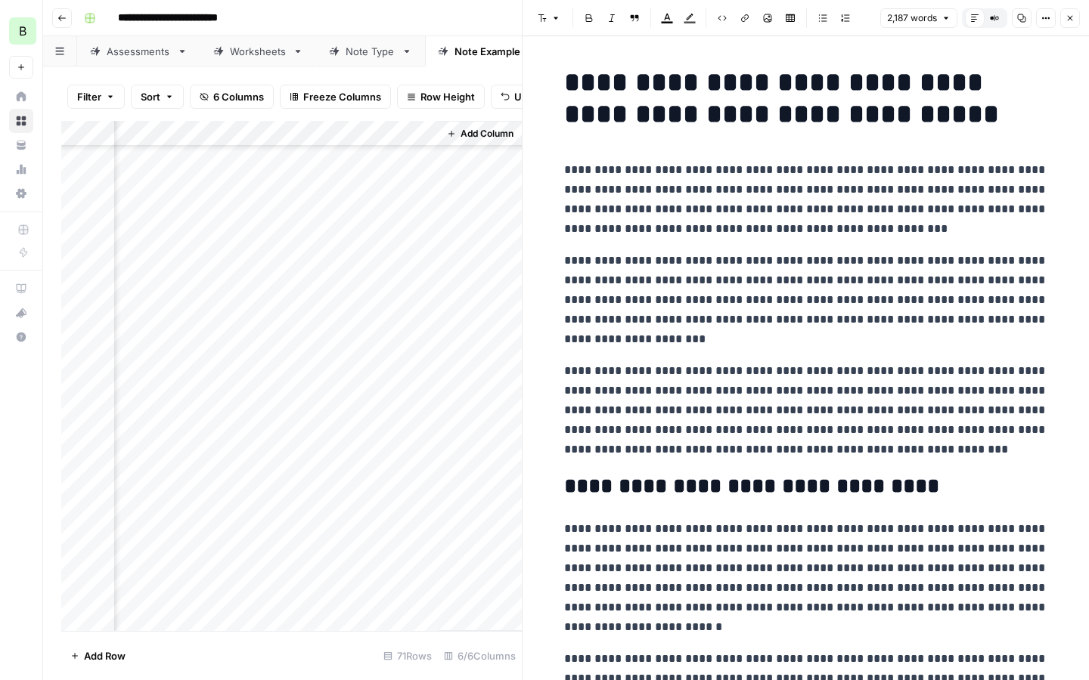
click at [1020, 19] on icon "button" at bounding box center [1022, 18] width 8 height 8
click at [342, 487] on div "Add Column" at bounding box center [291, 376] width 460 height 510
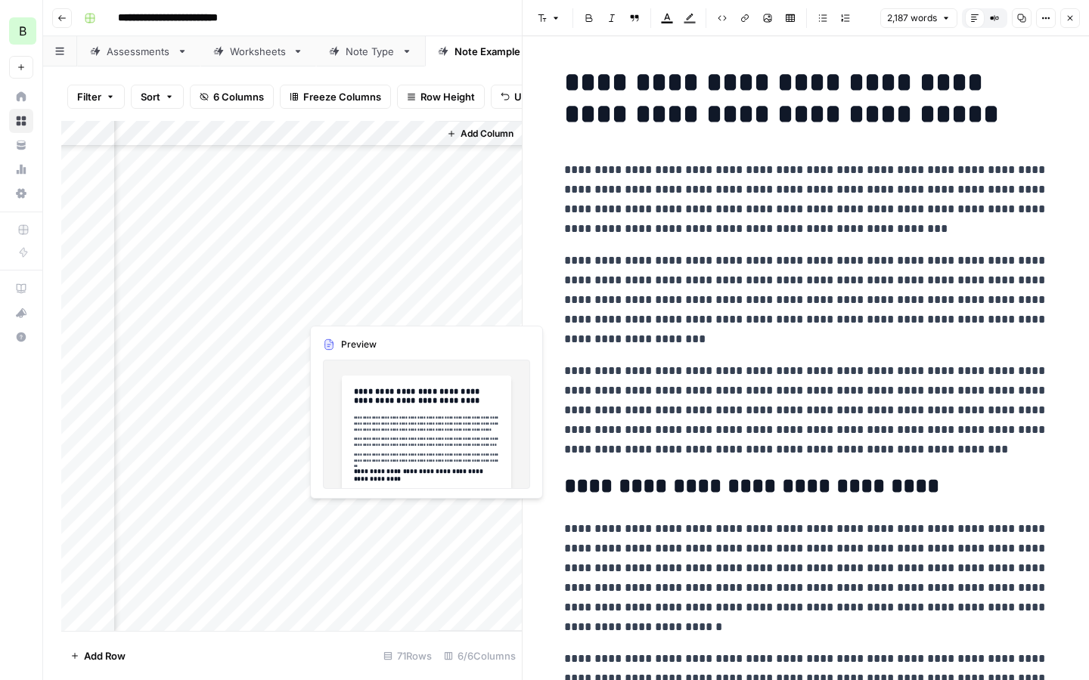
click at [342, 488] on div "Add Column" at bounding box center [291, 376] width 460 height 510
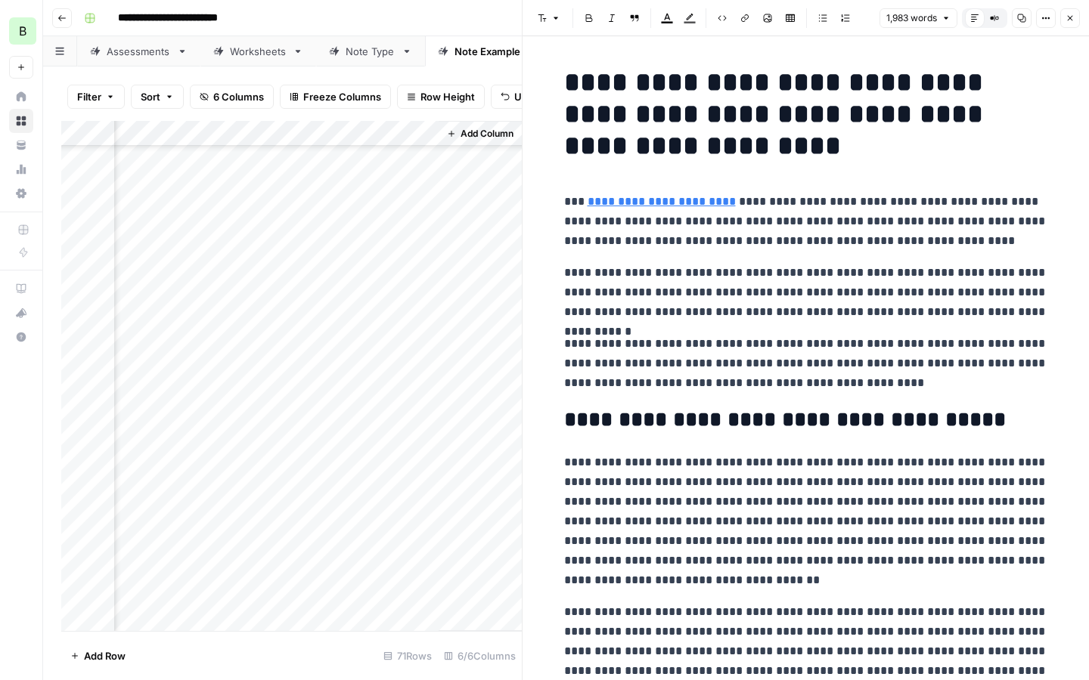
click at [1021, 21] on icon "button" at bounding box center [1021, 18] width 9 height 9
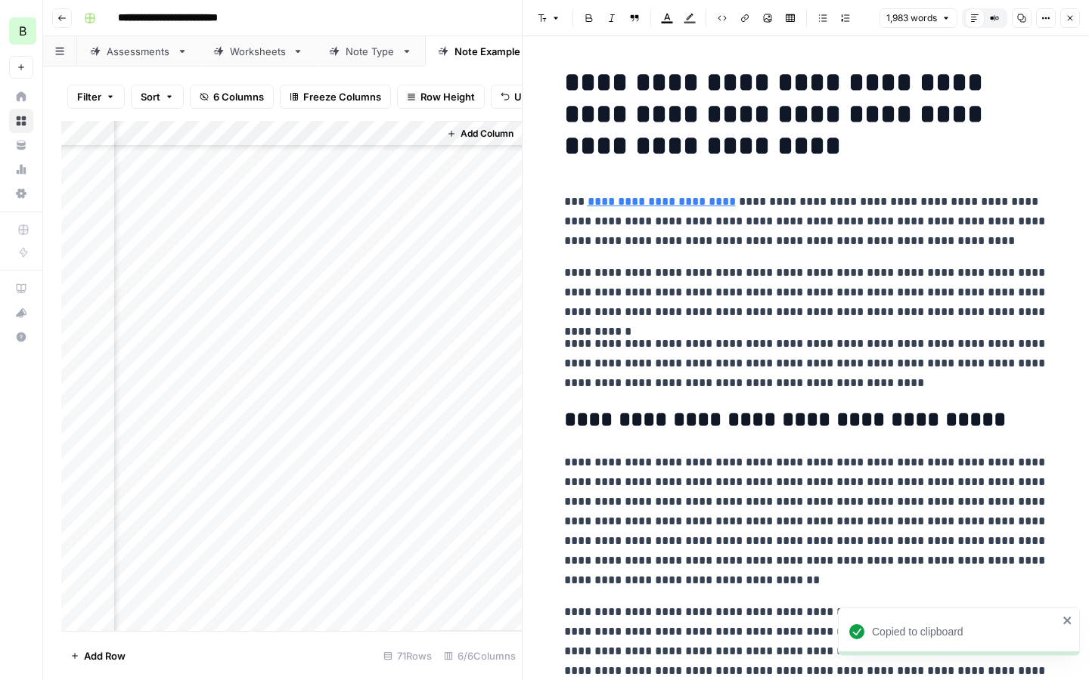
click at [383, 516] on div "Add Column" at bounding box center [291, 376] width 460 height 510
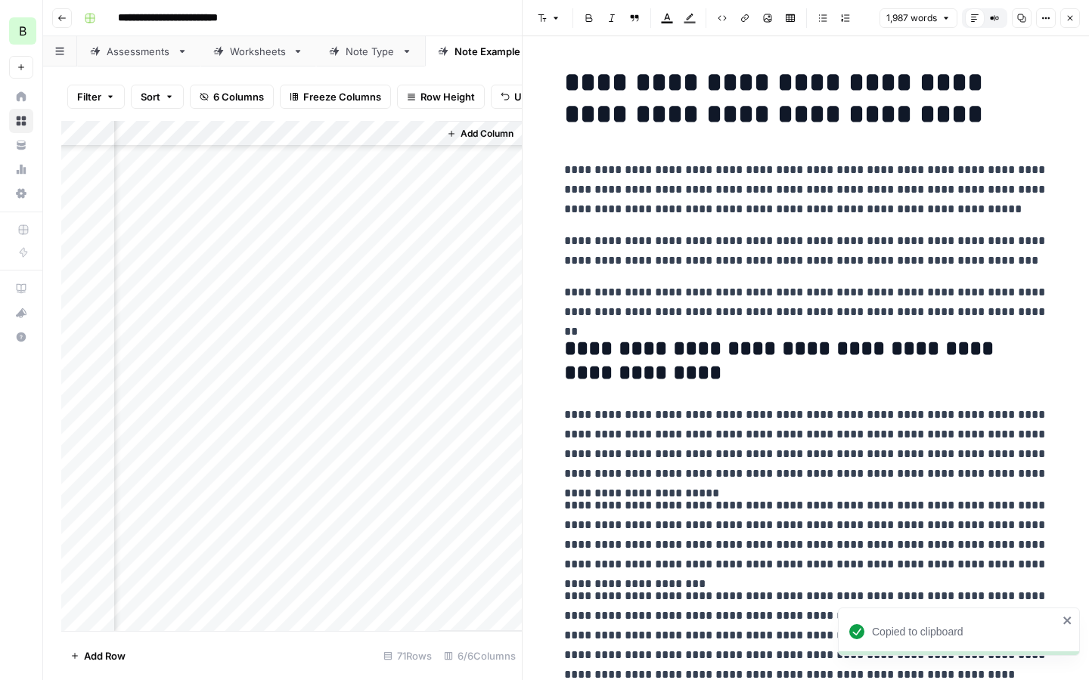
click at [1020, 20] on icon "button" at bounding box center [1021, 18] width 9 height 9
click at [374, 541] on div "Add Column" at bounding box center [291, 376] width 460 height 510
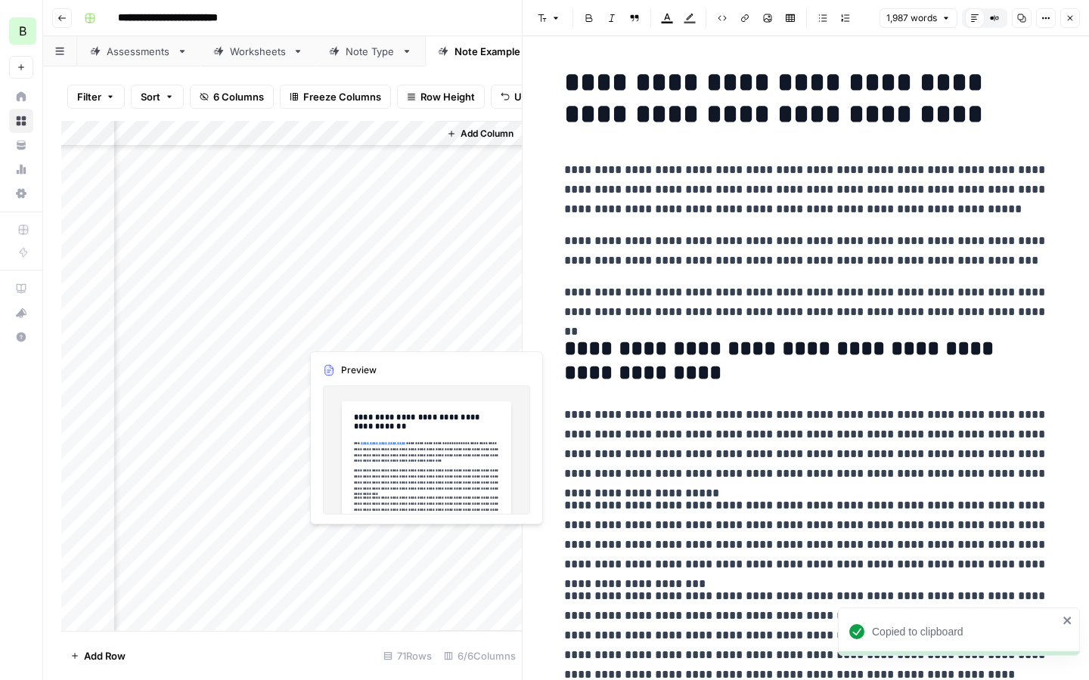
click at [374, 541] on div "Add Column" at bounding box center [291, 376] width 460 height 510
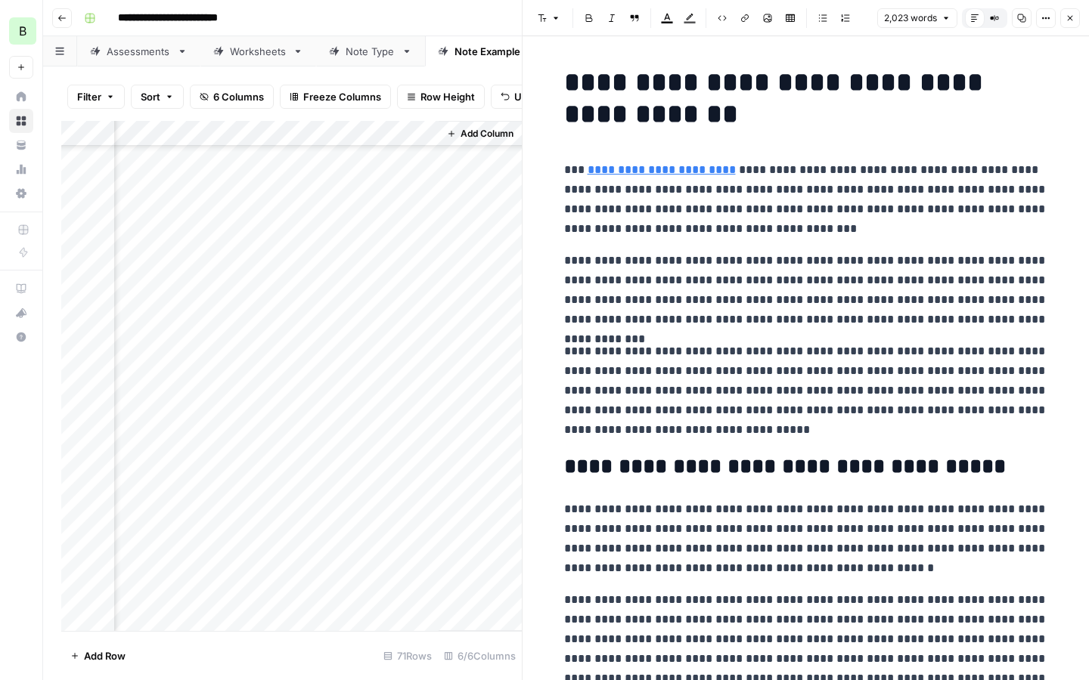
click at [1019, 29] on header "Font style Bold Italic Block quote Text color Highlight color Code block Link I…" at bounding box center [805, 18] width 566 height 36
click at [1018, 24] on button "Copy" at bounding box center [1022, 18] width 20 height 20
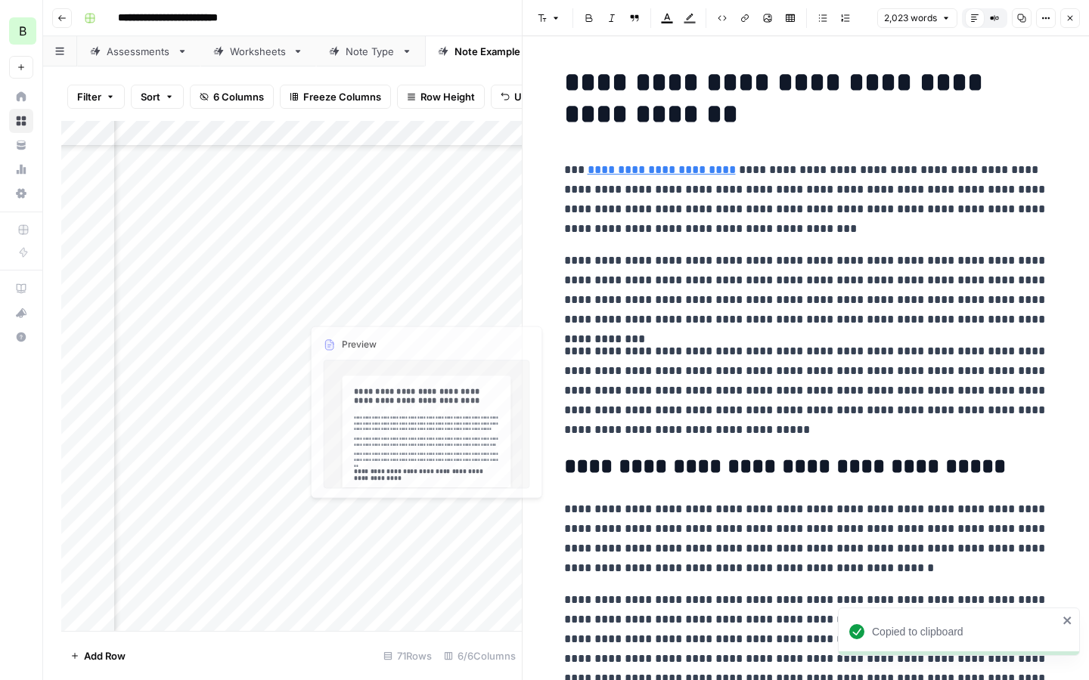
scroll to position [1341, 0]
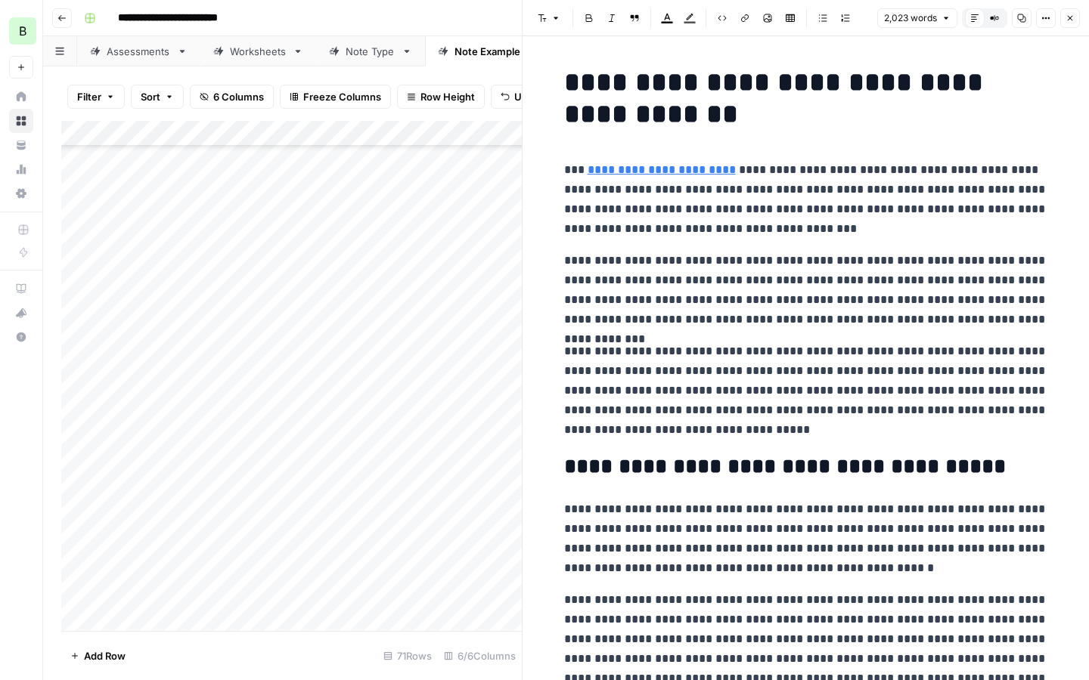
drag, startPoint x: 257, startPoint y: 432, endPoint x: 274, endPoint y: 545, distance: 114.6
click at [274, 545] on div "Add Column" at bounding box center [291, 376] width 460 height 510
click at [1071, 19] on icon "button" at bounding box center [1069, 18] width 9 height 9
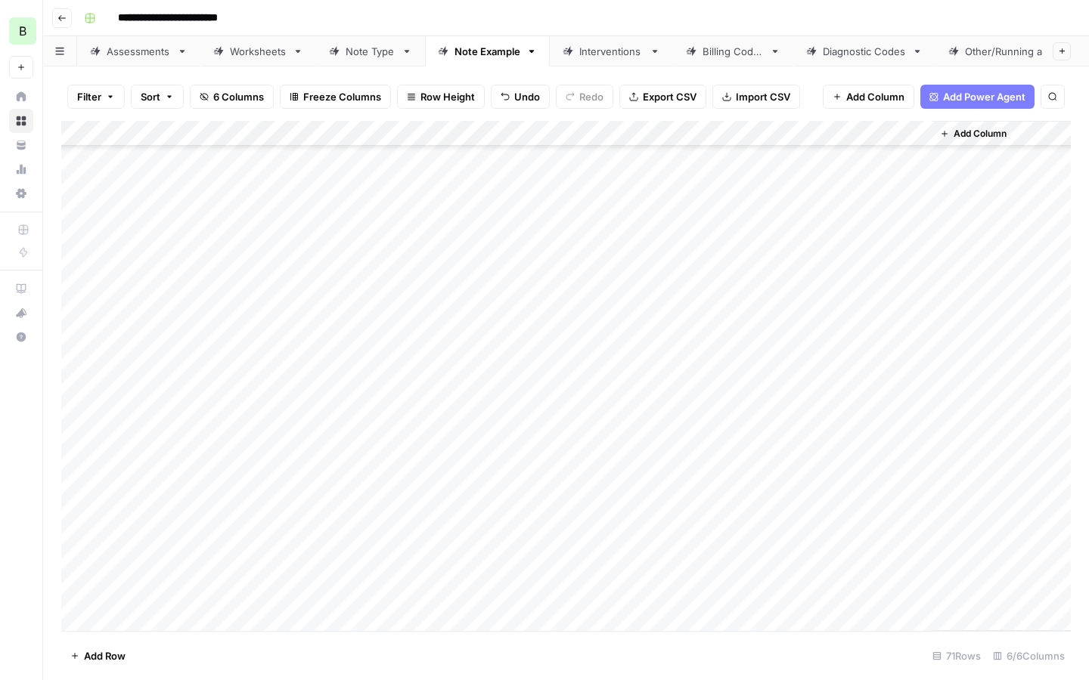
click at [444, 553] on div "Add Column" at bounding box center [565, 376] width 1009 height 510
